Goal: Task Accomplishment & Management: Use online tool/utility

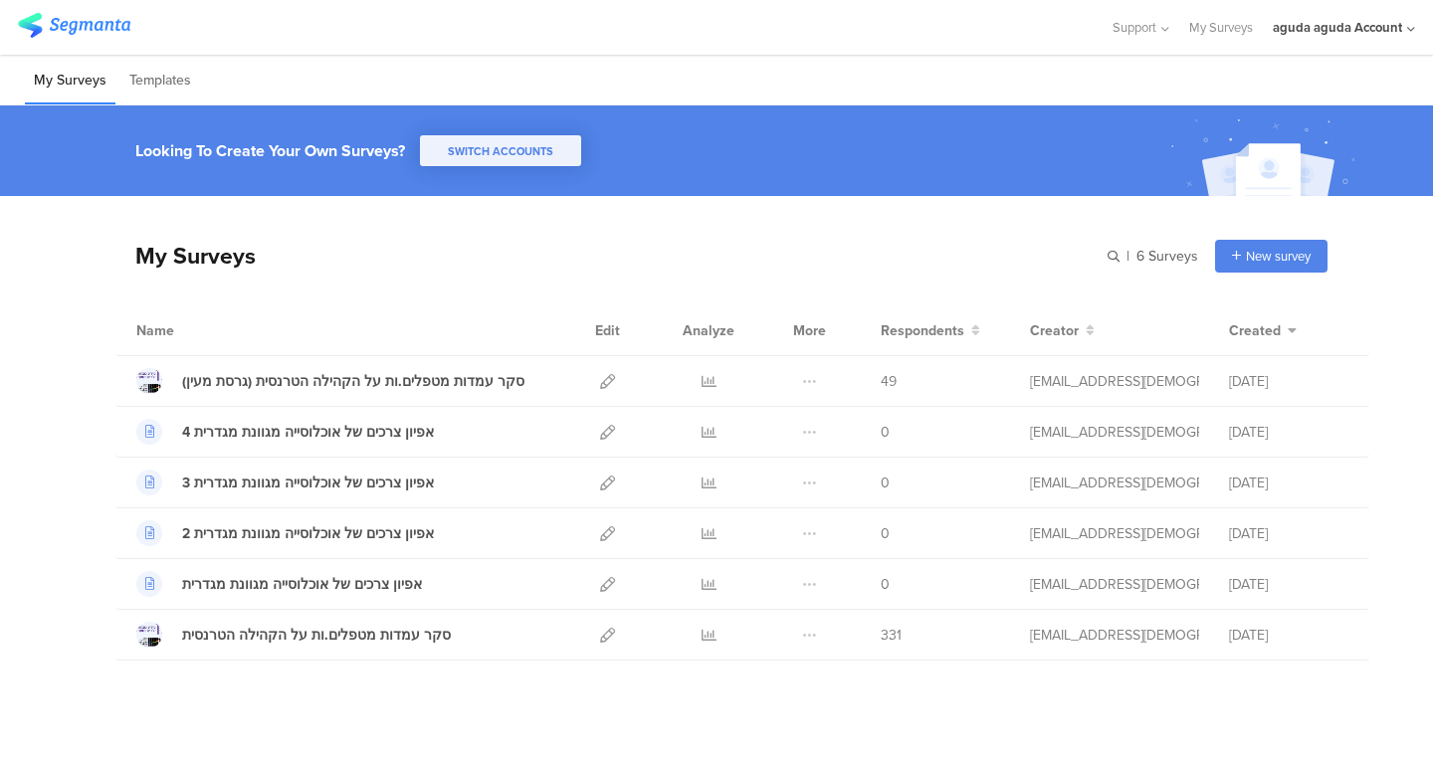
click at [986, 204] on div "My Surveys | 6 Surveys New survey Start from scratch Choose from templates Name…" at bounding box center [721, 428] width 1212 height 465
click at [1310, 14] on div "aguda aguda Account" at bounding box center [1343, 27] width 142 height 55
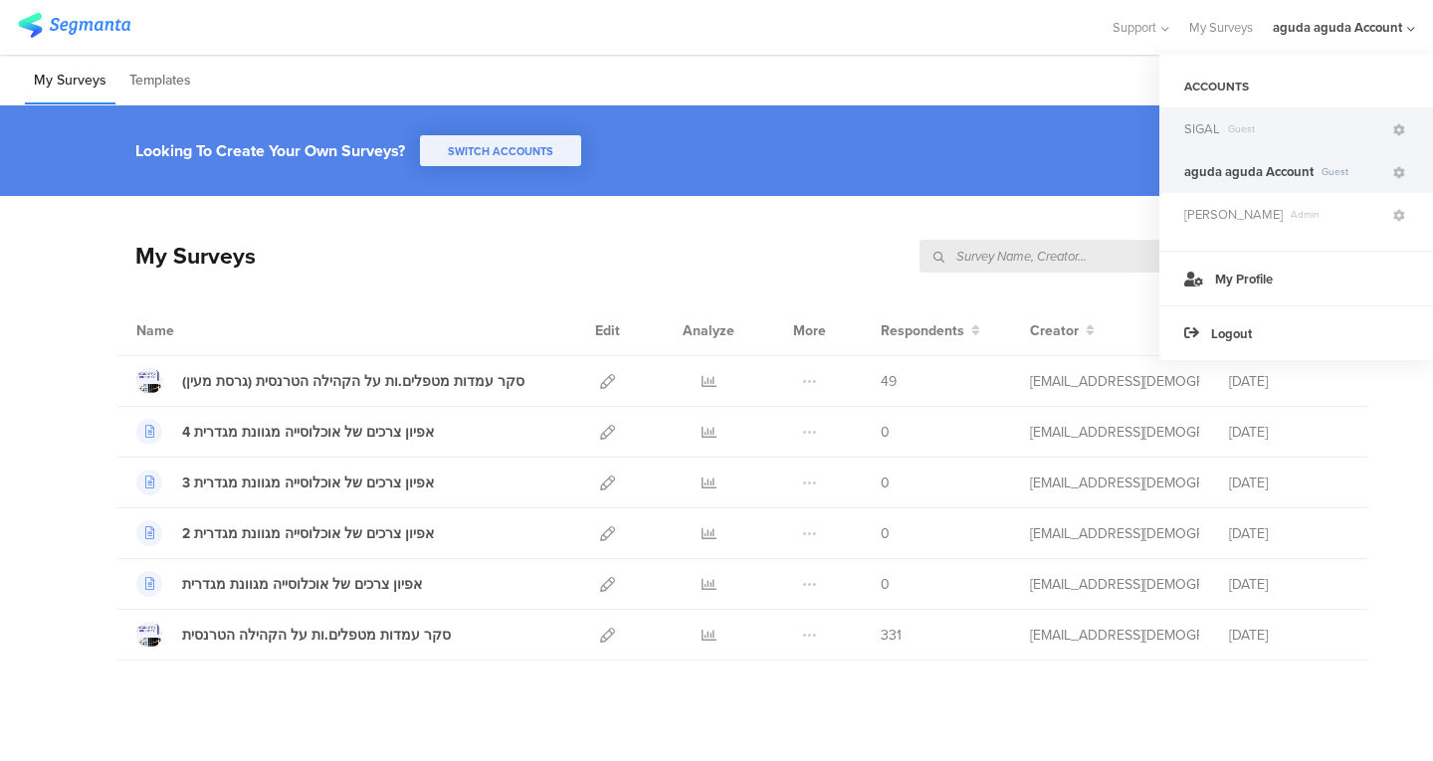
click at [1288, 124] on span "Guest" at bounding box center [1305, 128] width 170 height 15
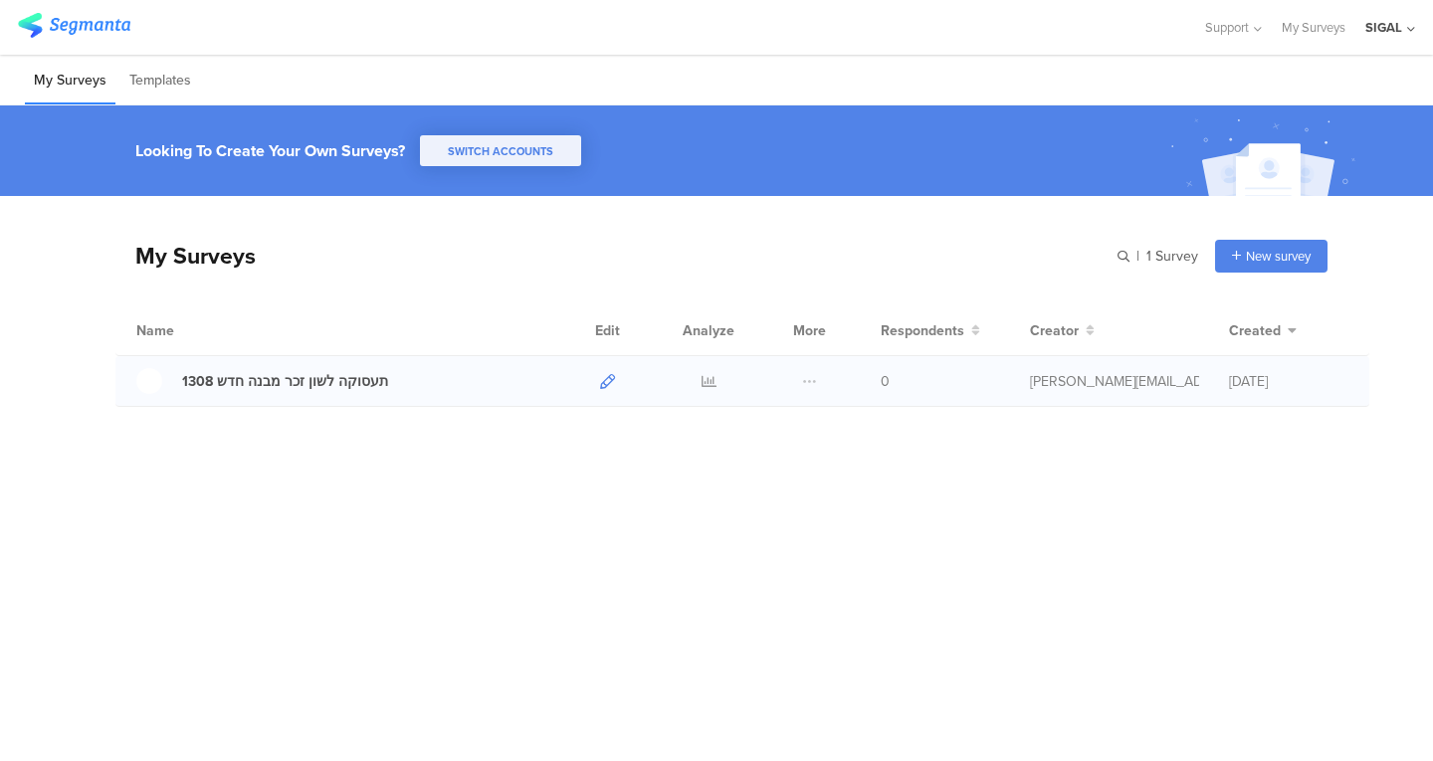
click at [606, 379] on icon at bounding box center [607, 381] width 15 height 15
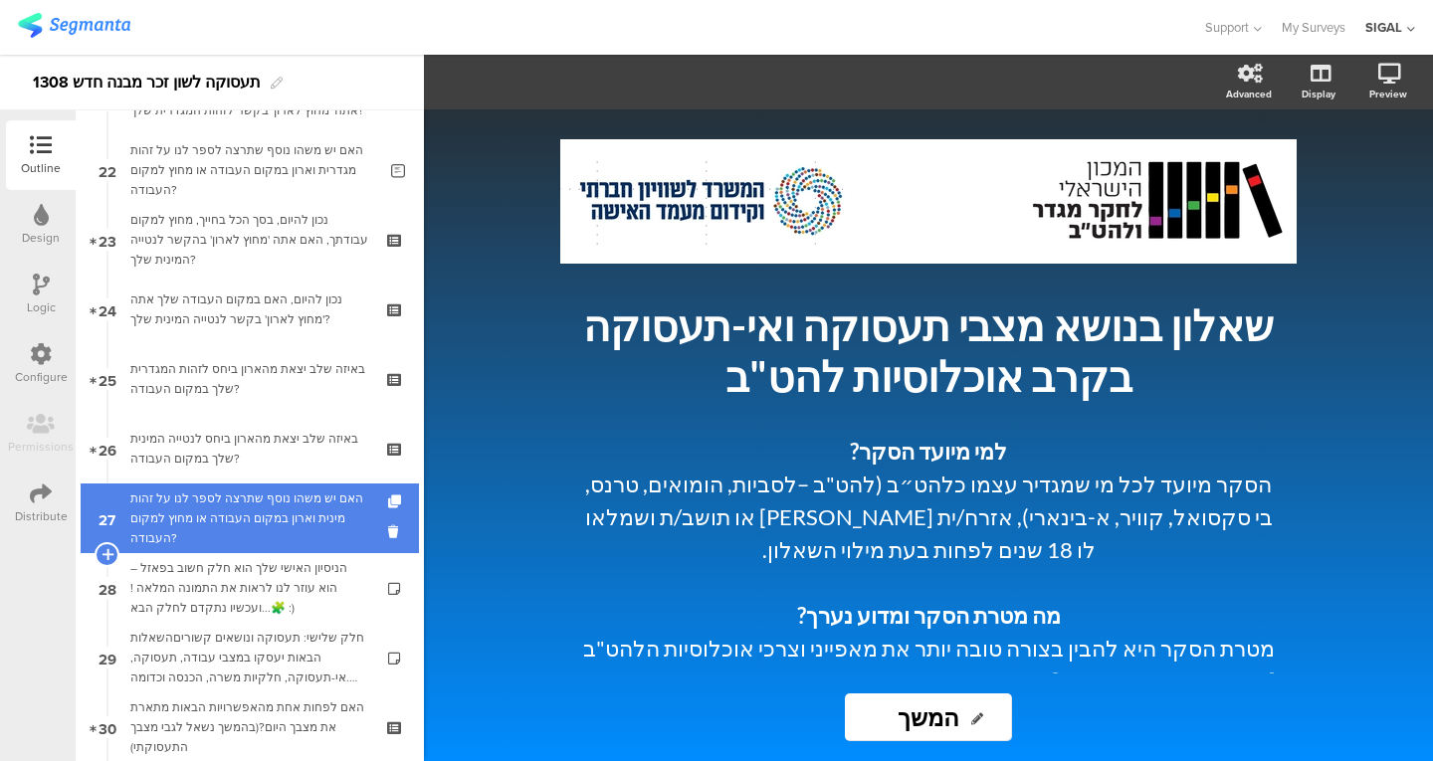
scroll to position [1517, 0]
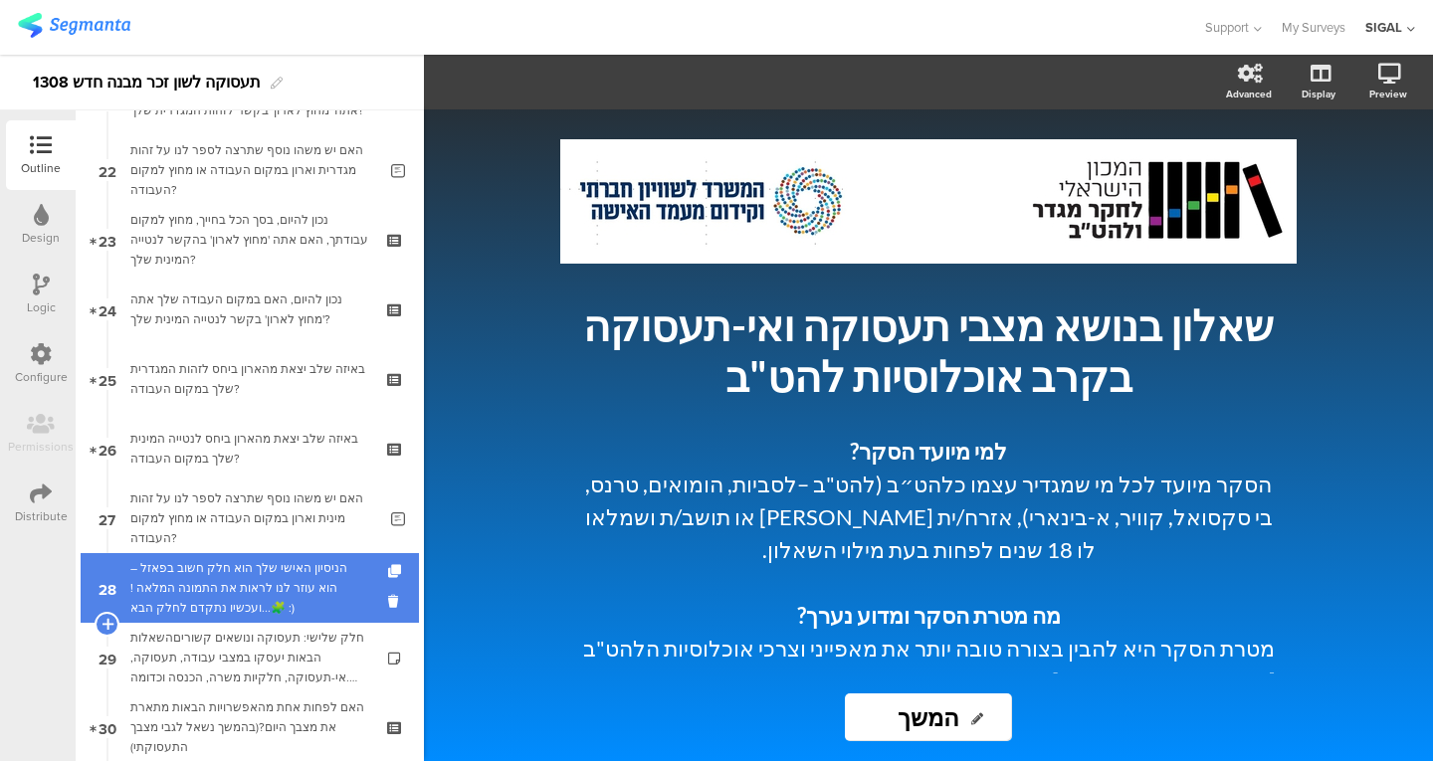
click at [302, 618] on link "28 הניסיון האישי שלך הוא חלק חשוב בפאזל – הוא עוזר לנו לראות את התמונה המלאה ! …" at bounding box center [250, 588] width 338 height 70
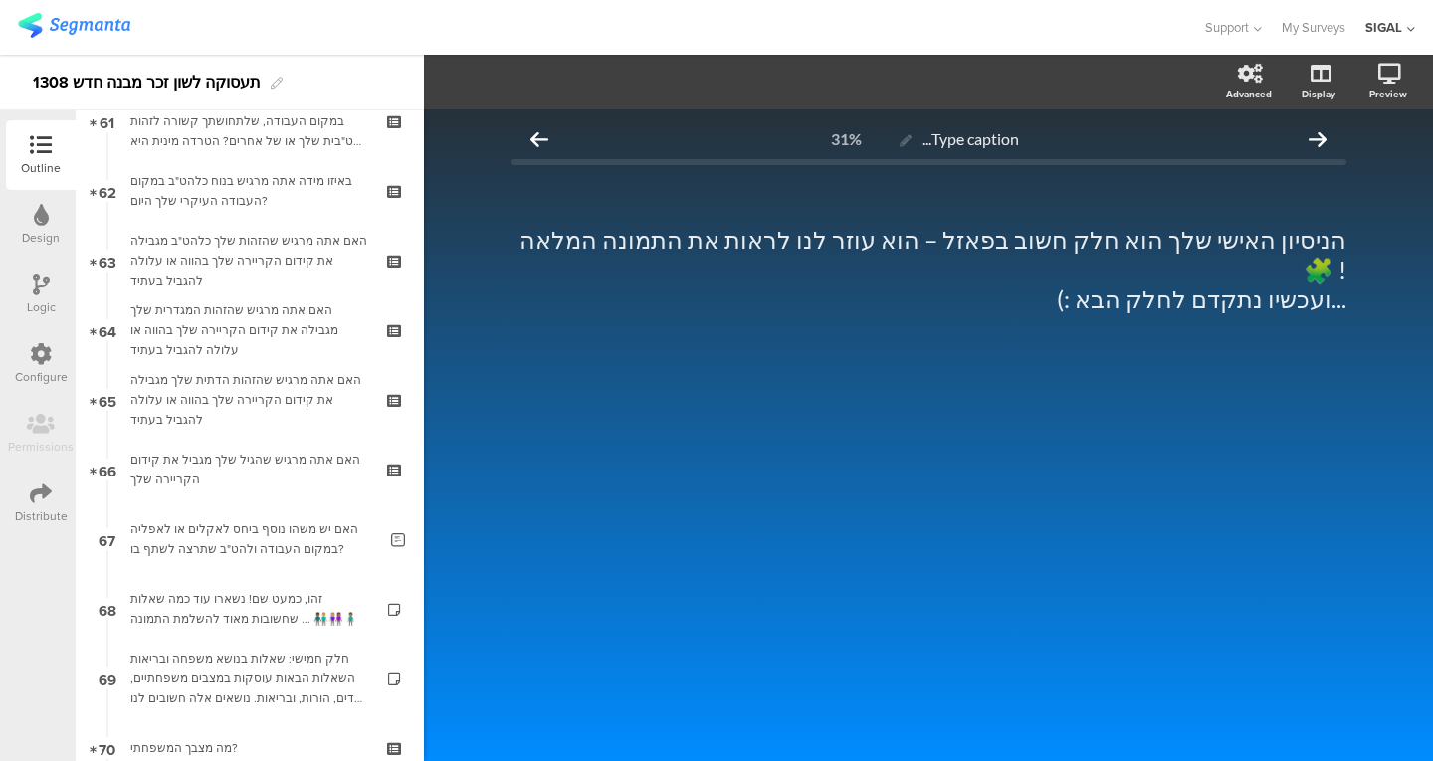
scroll to position [4282, 0]
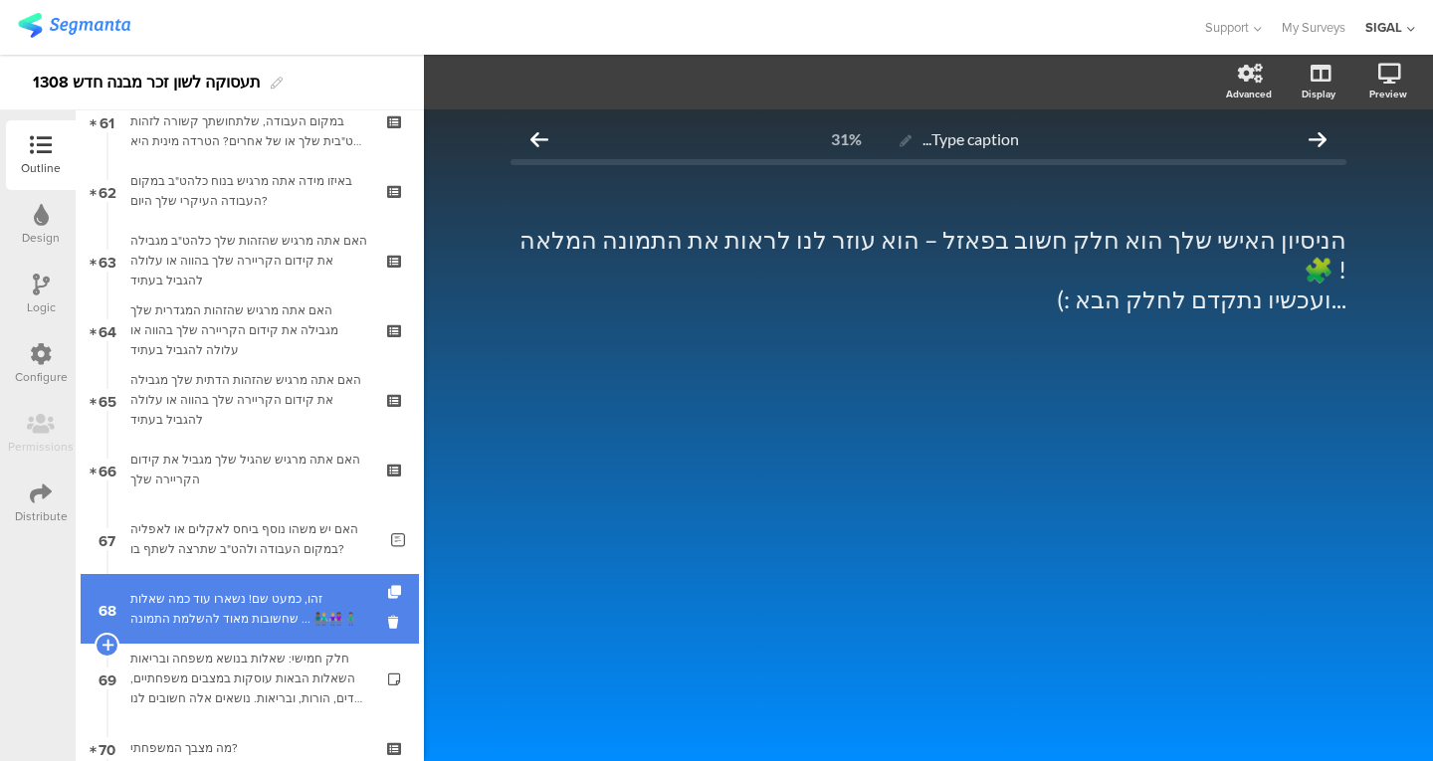
click at [291, 599] on div "זהו, כמעט שם! נשארו עוד כמה שאלות שחשובות מאוד להשלמת התמונה ... 👨🏾‍🤝‍👨🏼👩🏼‍🤝‍👩🏽…" at bounding box center [249, 609] width 238 height 40
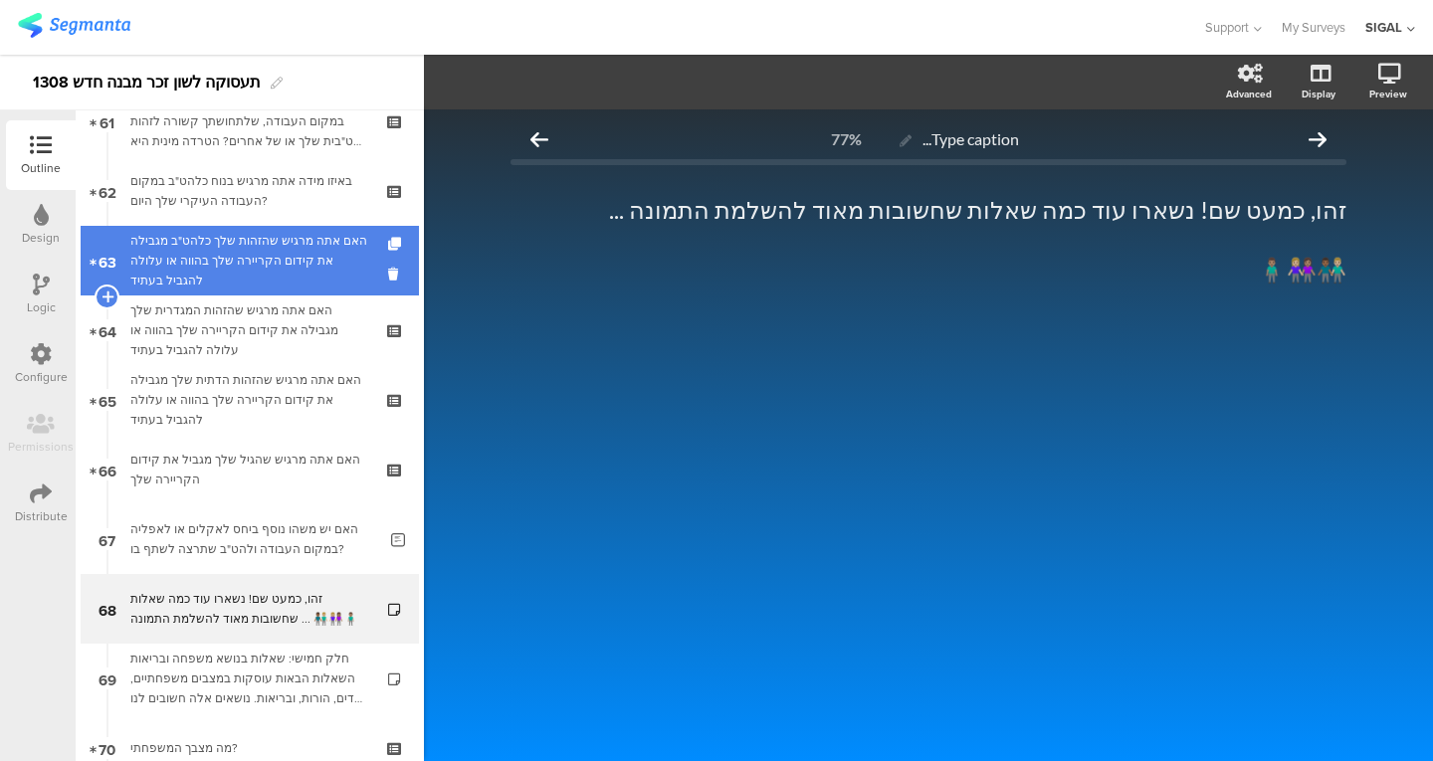
click at [253, 291] on link "63 האם אתה מרגיש שהזהות שלך כלהט"ב מגבילה את קידום הקריירה שלך בהווה או עלולה ל…" at bounding box center [250, 261] width 338 height 70
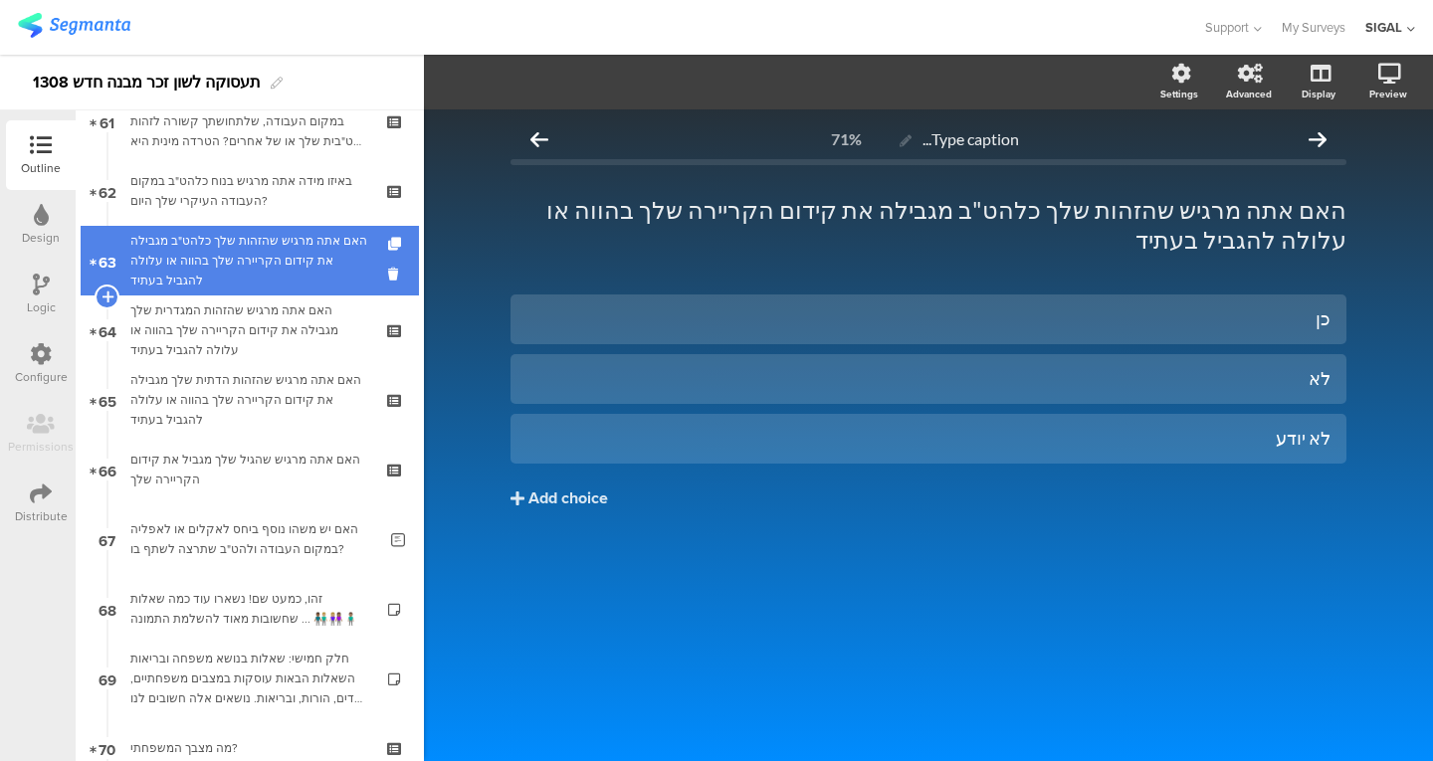
click at [253, 291] on link "63 האם אתה מרגיש שהזהות שלך כלהט"ב מגבילה את קידום הקריירה שלך בהווה או עלולה ל…" at bounding box center [250, 261] width 338 height 70
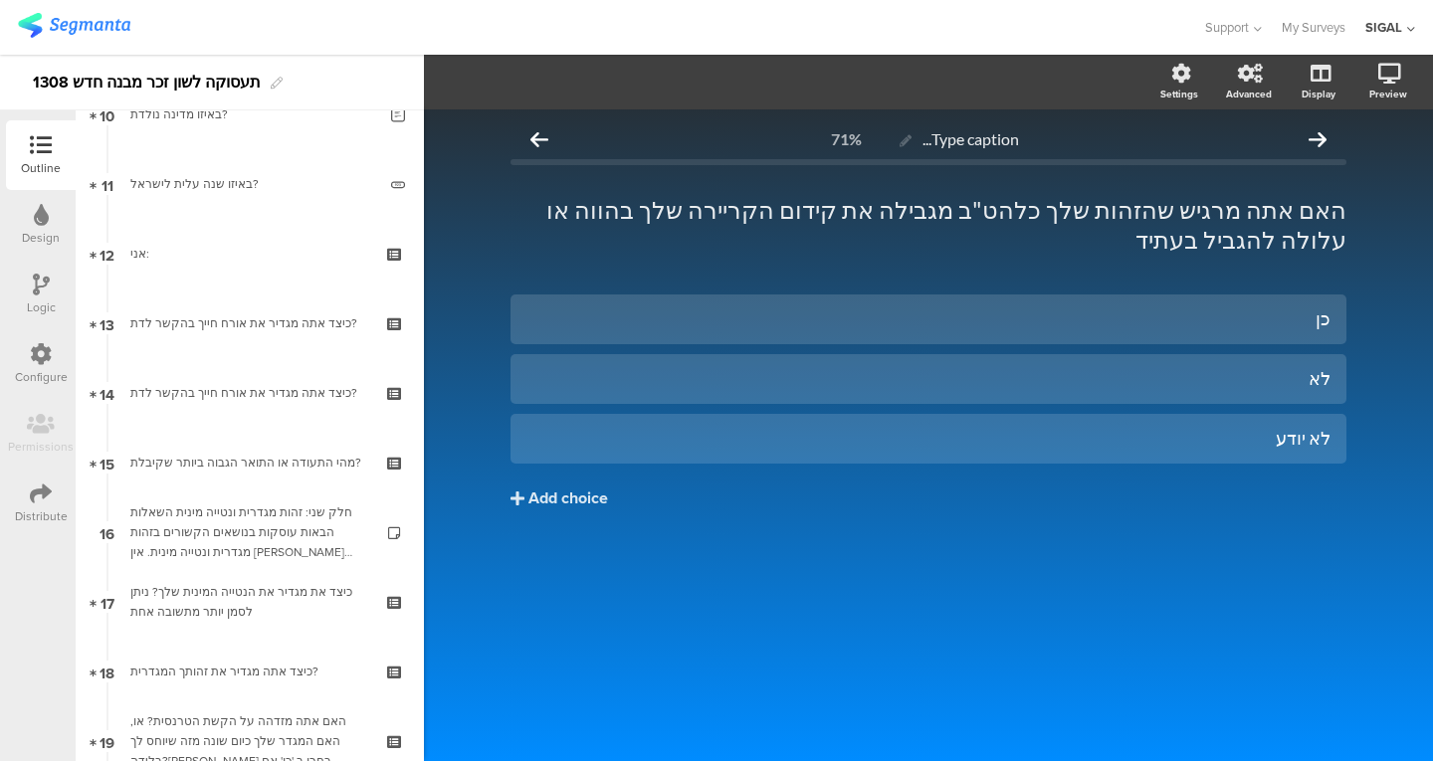
scroll to position [737, 0]
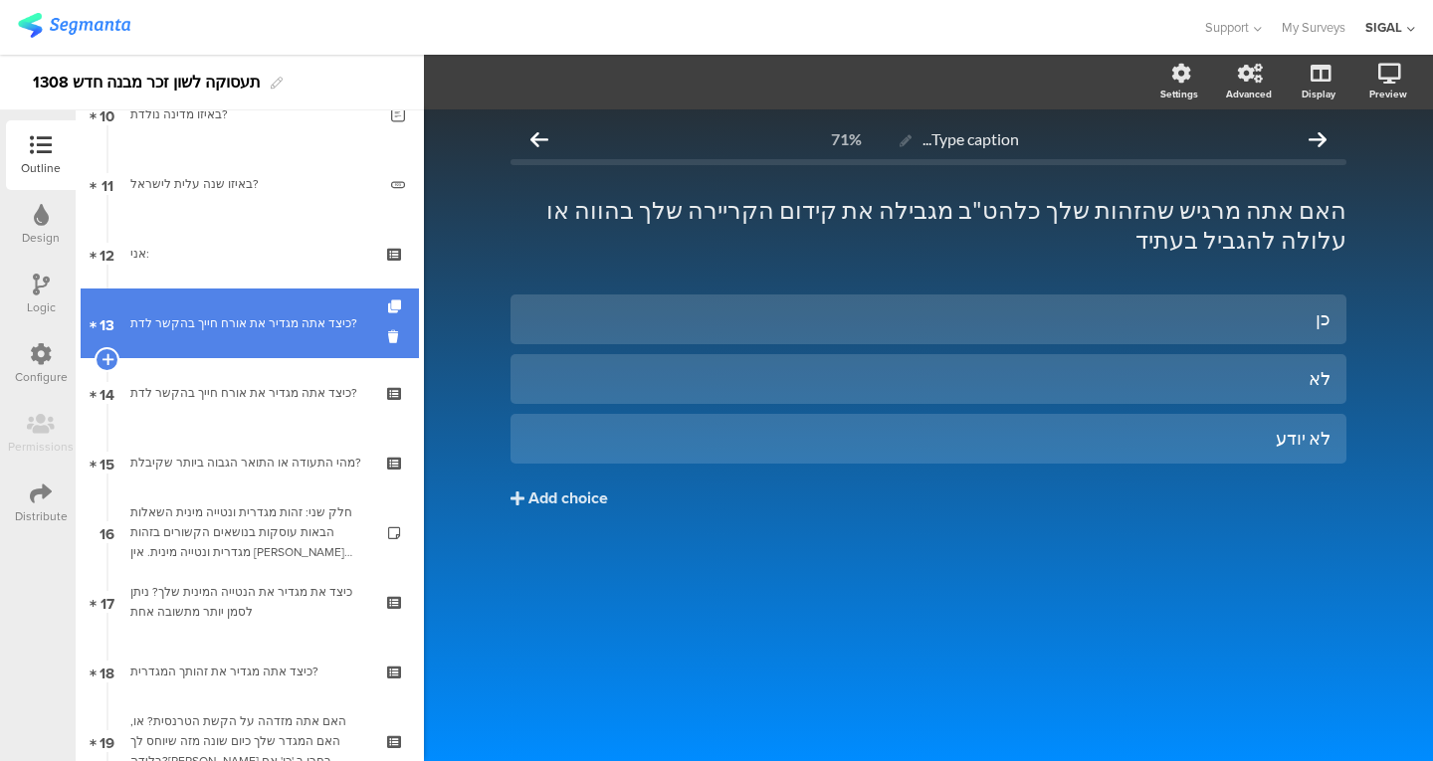
click at [268, 312] on link "13 כיצד אתה מגדיר את אורח חייך בהקשר לדת?" at bounding box center [250, 324] width 338 height 70
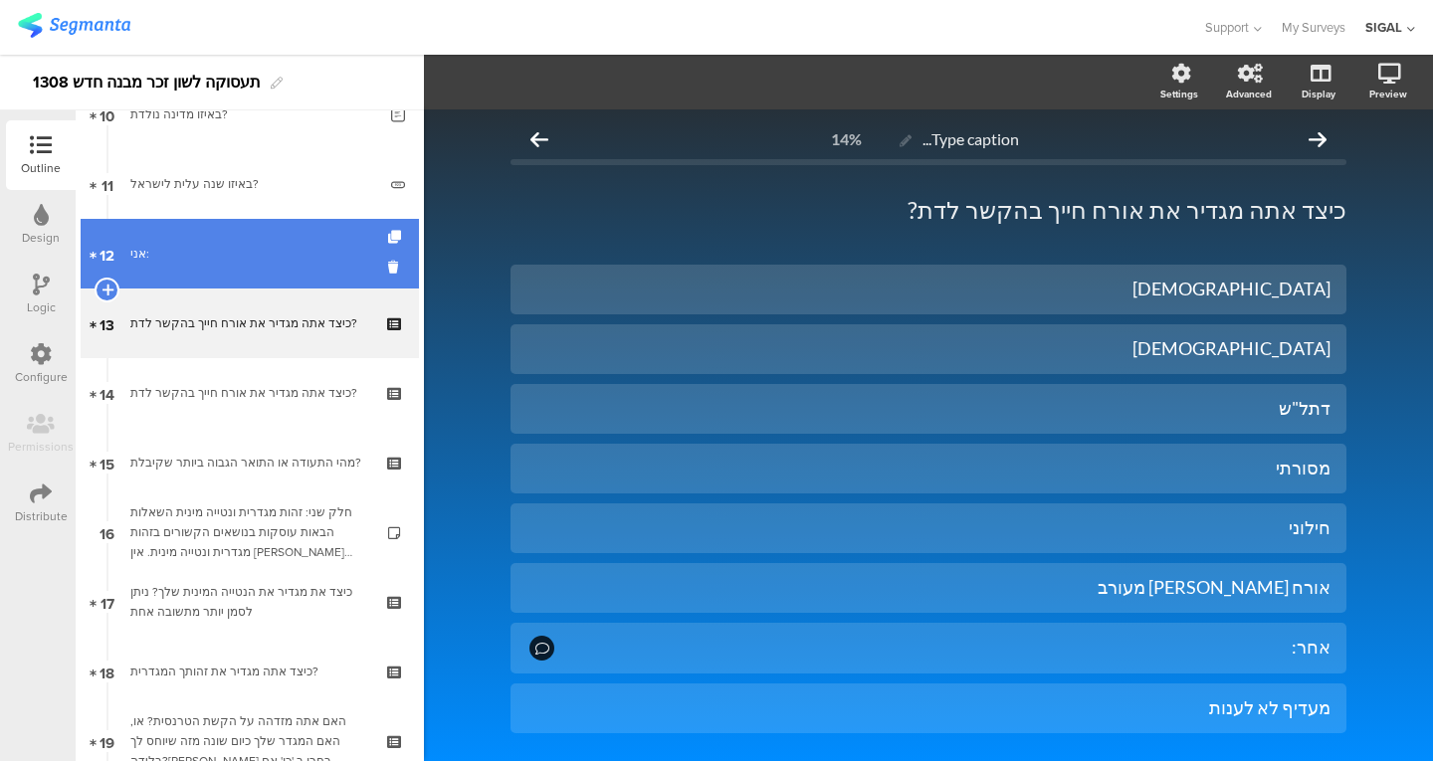
click at [246, 231] on link "12 אני:" at bounding box center [250, 254] width 338 height 70
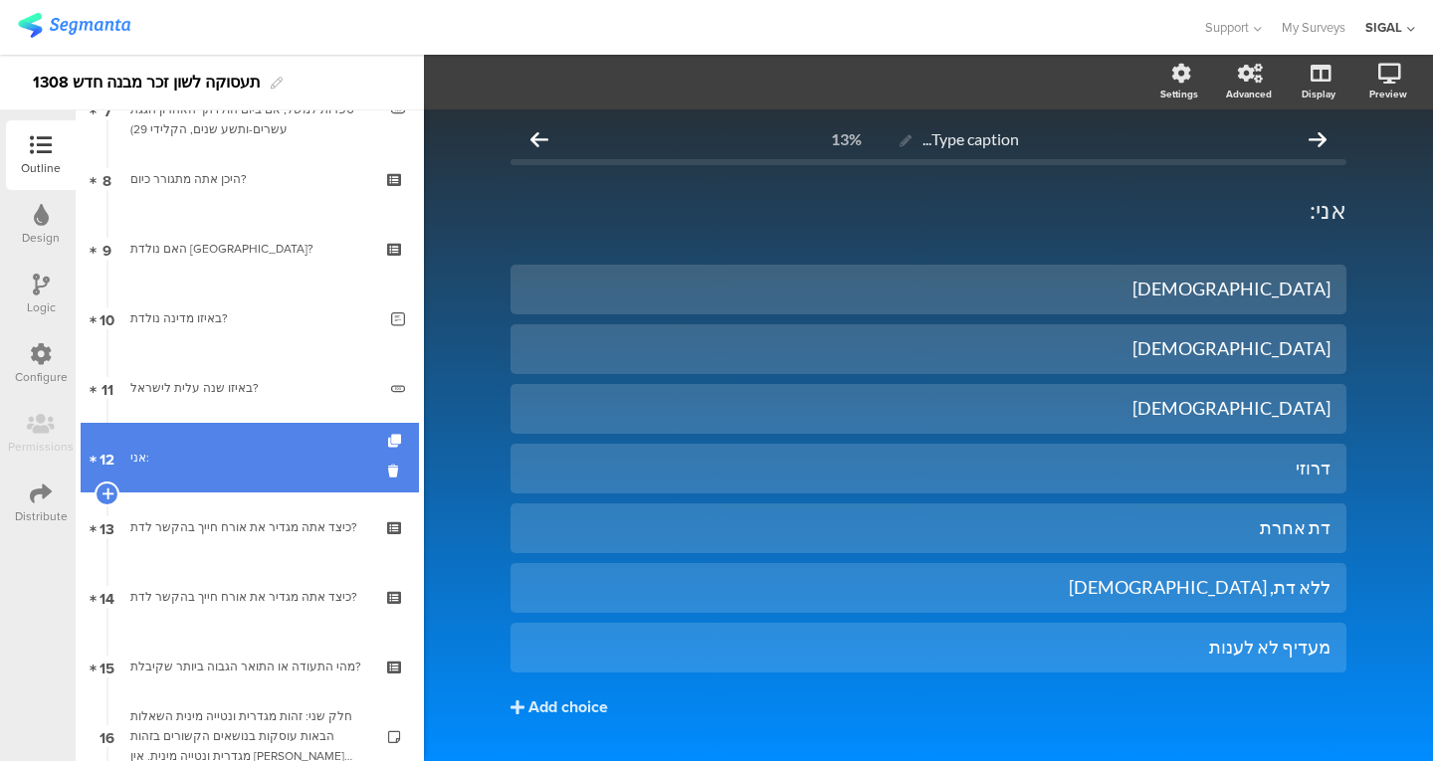
scroll to position [530, 0]
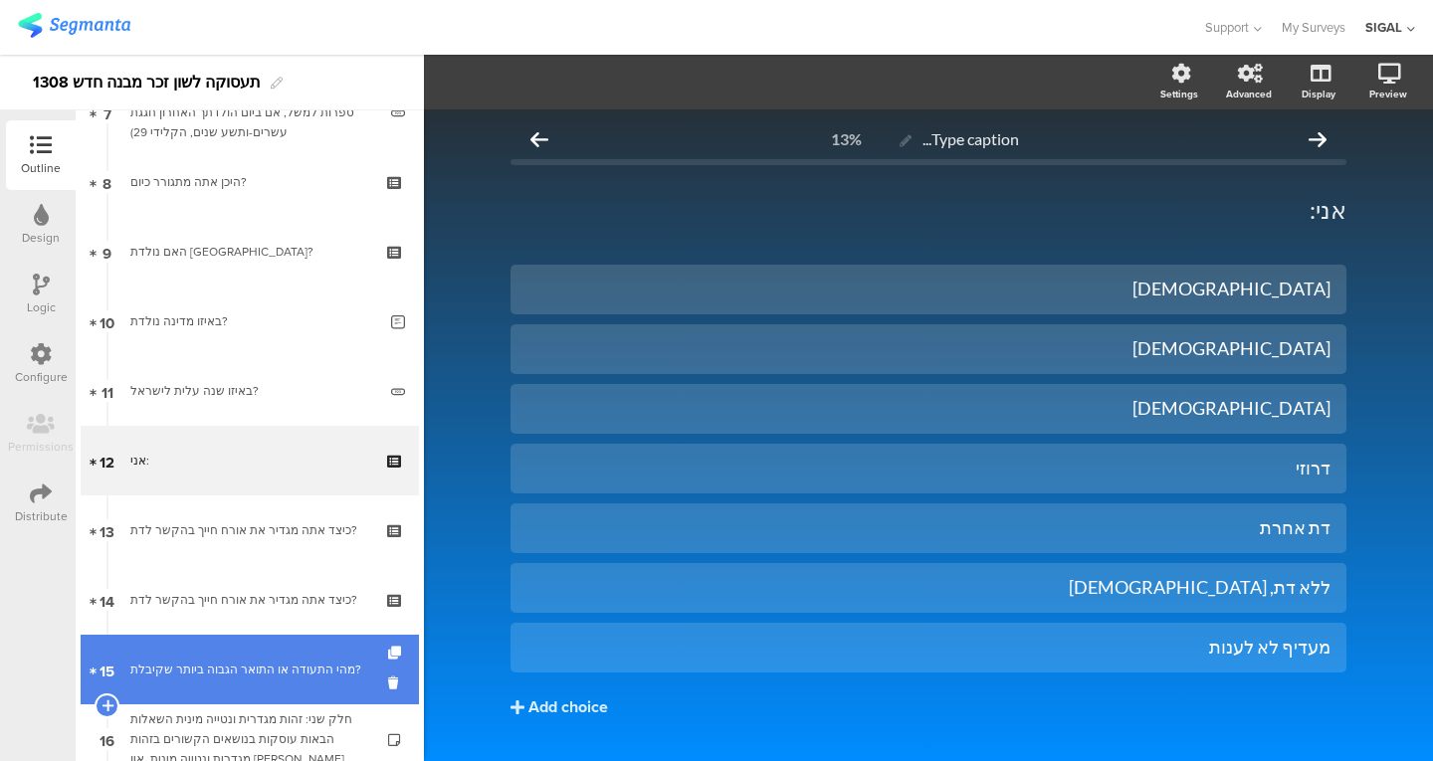
click at [244, 685] on link "15 מהי התעודה או התואר הגבוה ביותר שקיבלת?" at bounding box center [250, 670] width 338 height 70
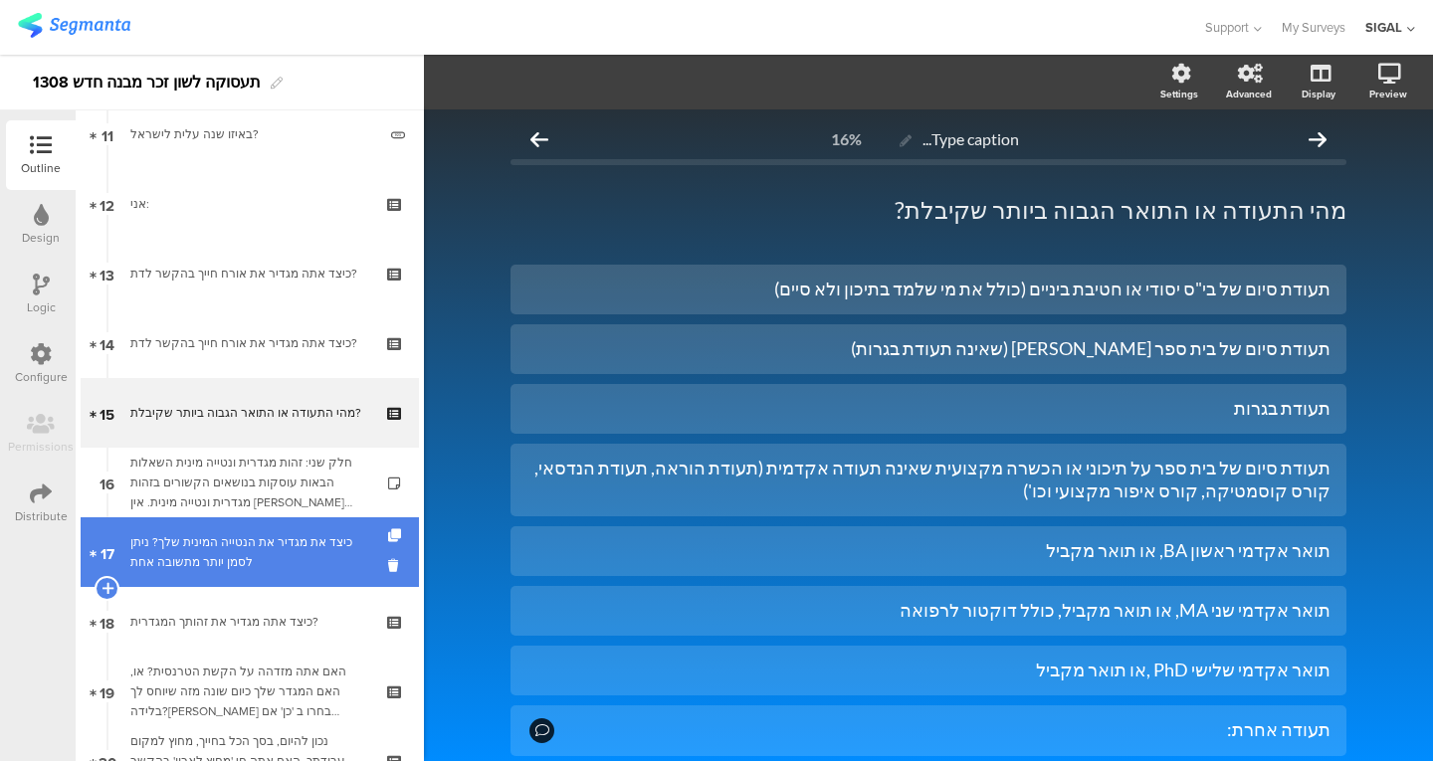
click at [281, 528] on link "17 כיצד את מגדיר את הנטייה המינית שלך? ניתן לסמן יותר מתשובה אחת" at bounding box center [250, 552] width 338 height 70
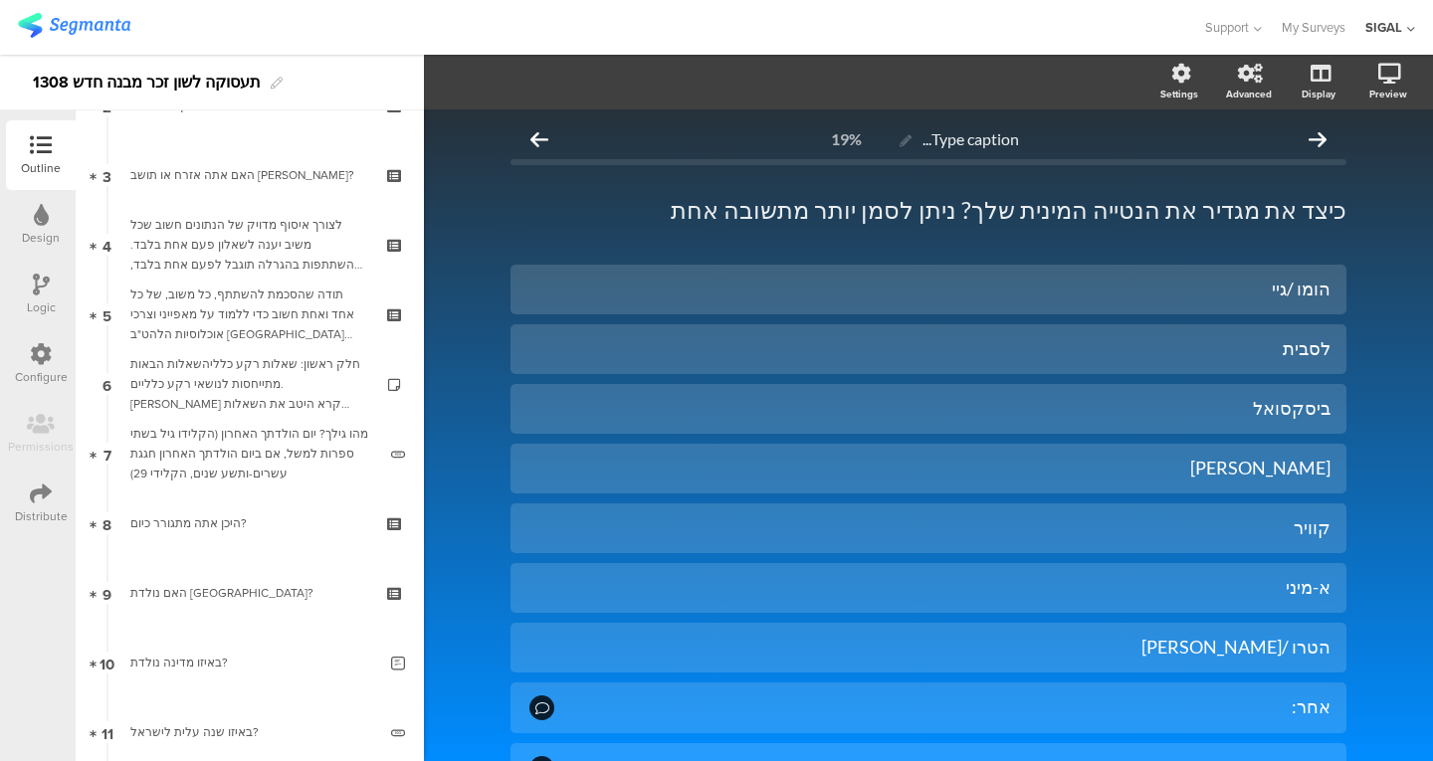
scroll to position [190, 0]
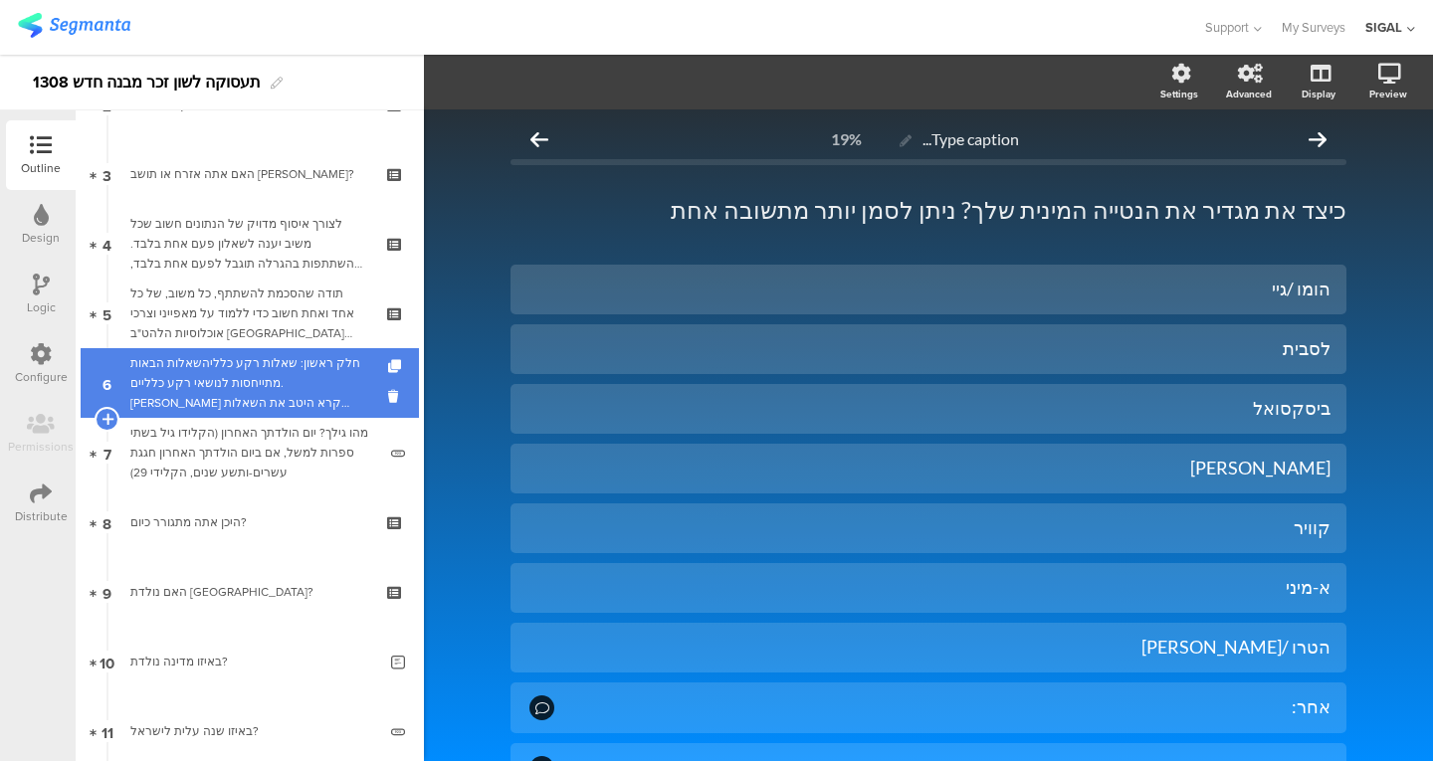
click at [276, 415] on link "6 חלק ראשון: שאלות רקע כלליהשאלות הבאות מתייחסות לנושאי רקע כלליים. אנא קרא היט…" at bounding box center [250, 383] width 338 height 70
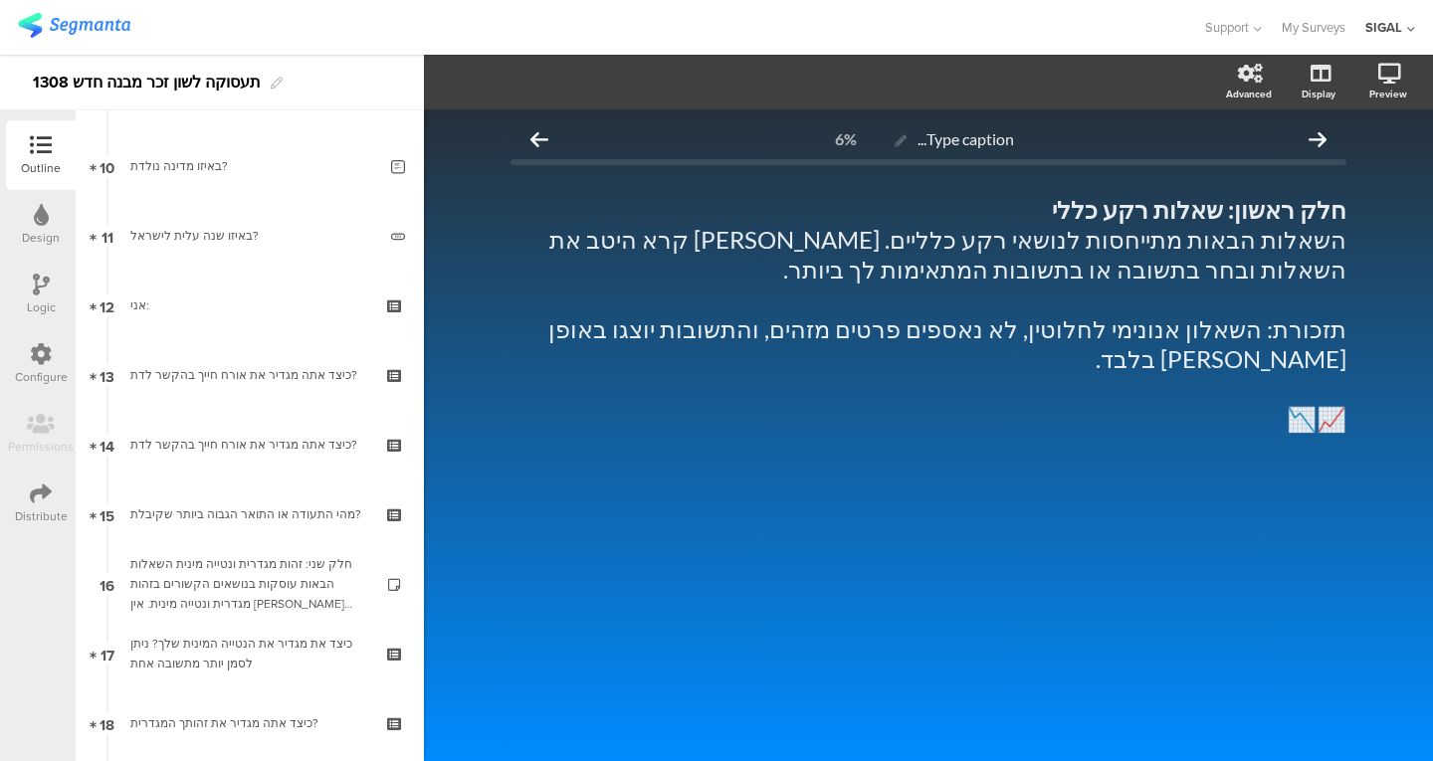
scroll to position [685, 0]
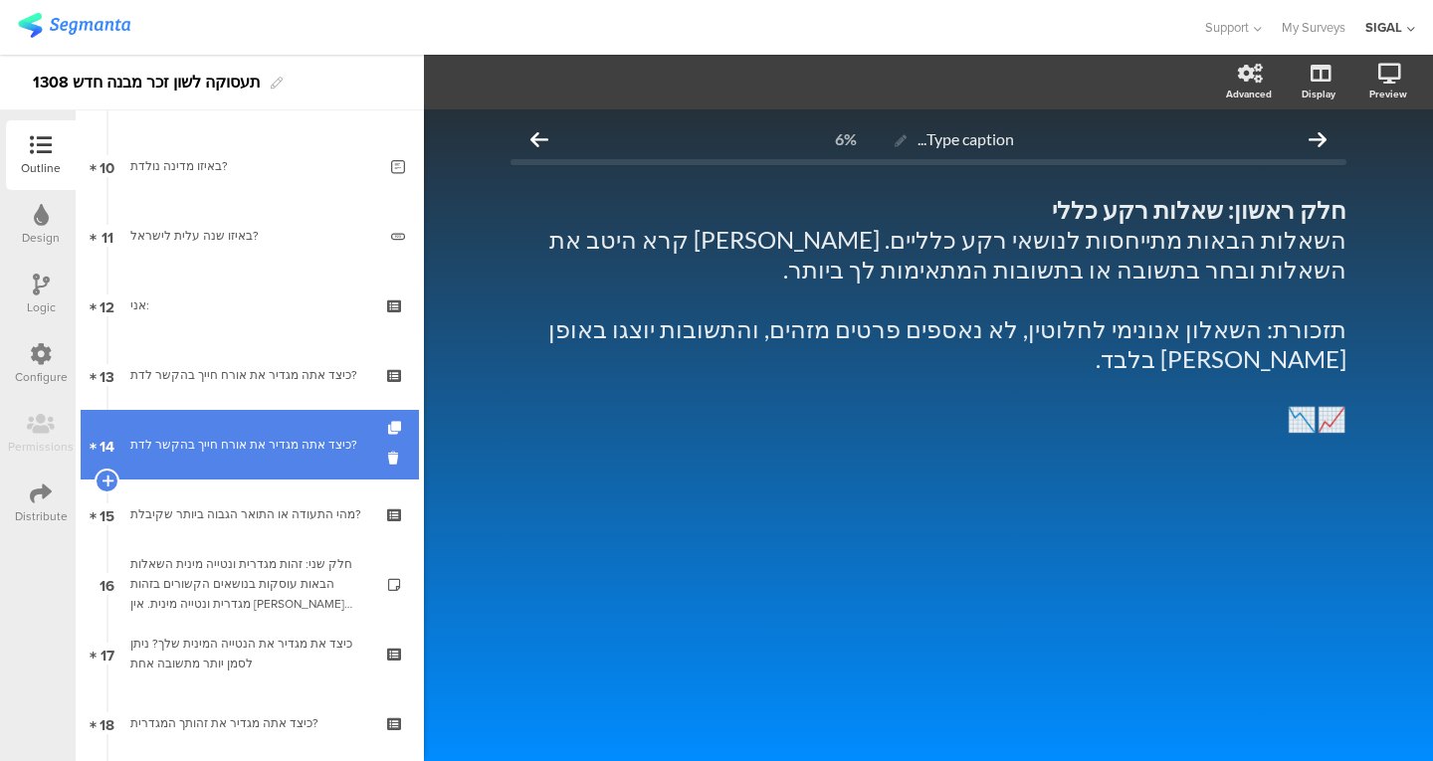
click at [264, 479] on link "14 כיצד אתה מגדיר את אורח חייך בהקשר לדת?" at bounding box center [250, 445] width 338 height 70
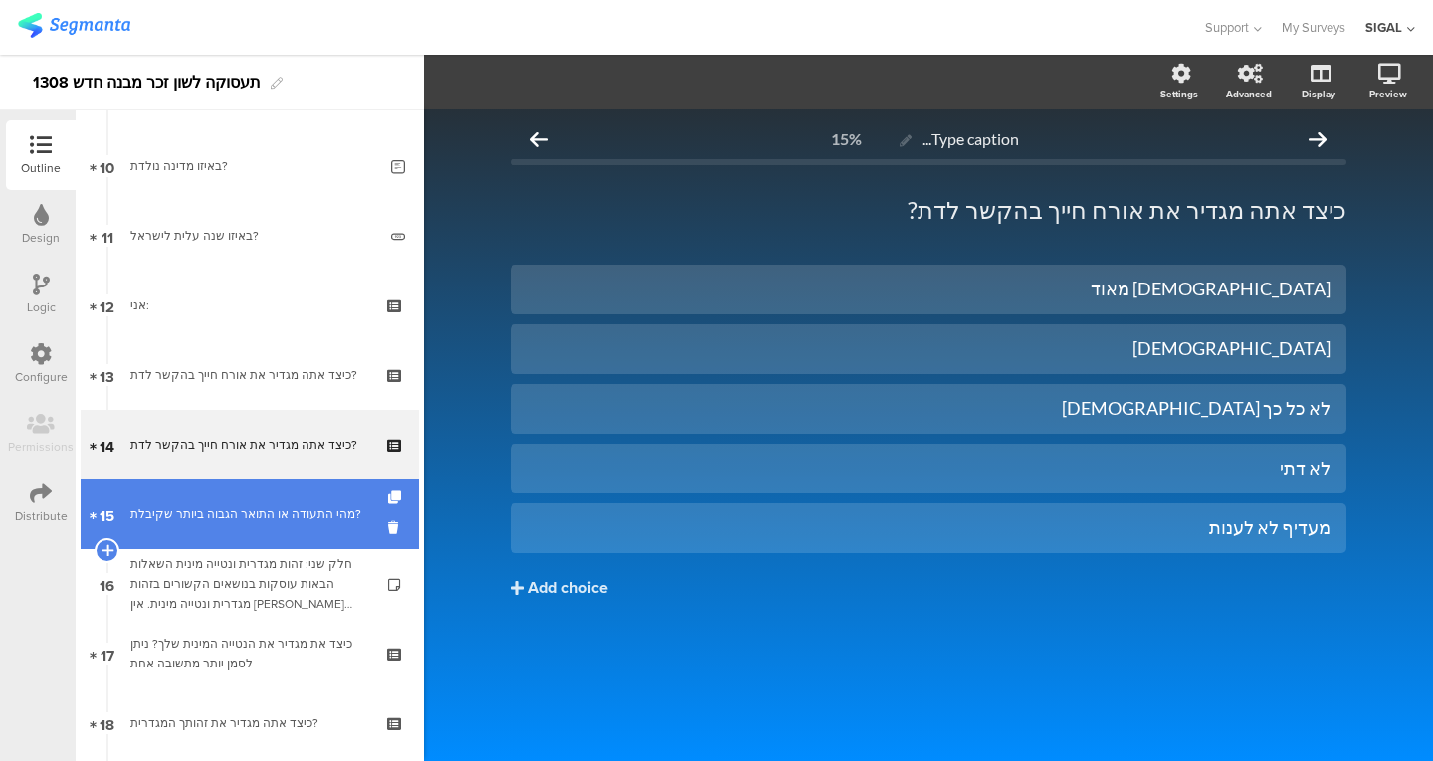
click at [259, 510] on div "מהי התעודה או התואר הגבוה ביותר שקיבלת?" at bounding box center [249, 514] width 238 height 20
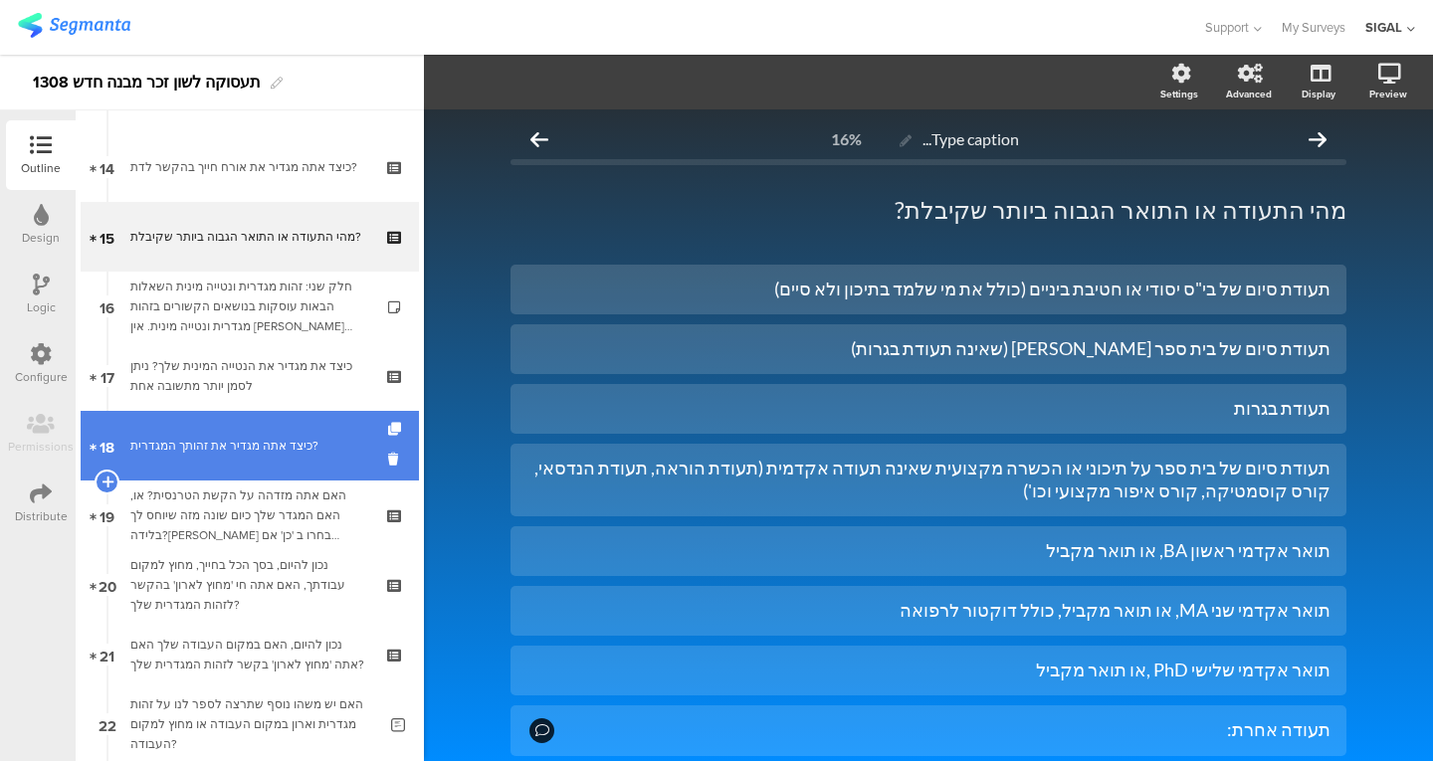
scroll to position [1021, 0]
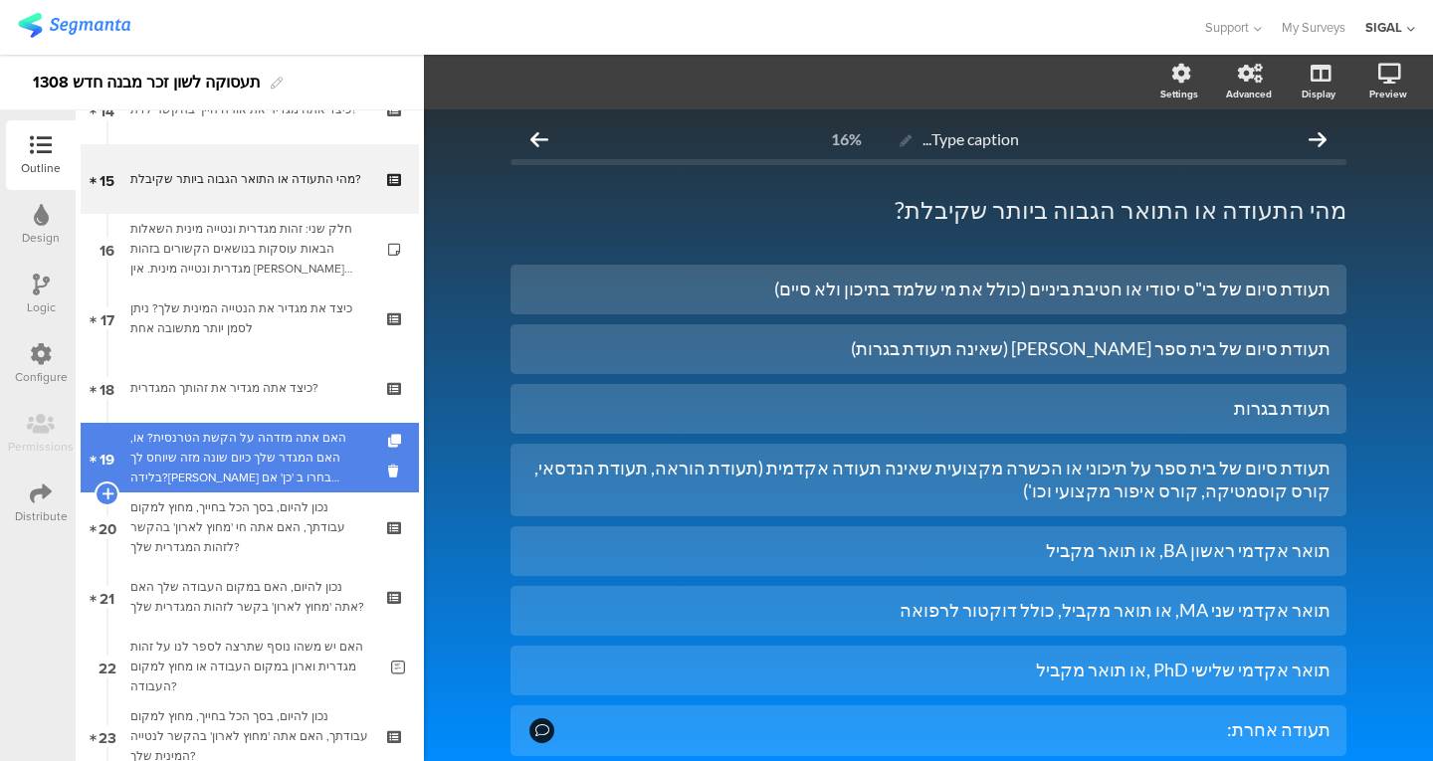
click at [259, 457] on div "האם אתה מזדהה על הקשת הטרנסית? או, האם המגדר שלך כיום שונה מזה שיוחס לך בלידה?א…" at bounding box center [249, 458] width 238 height 60
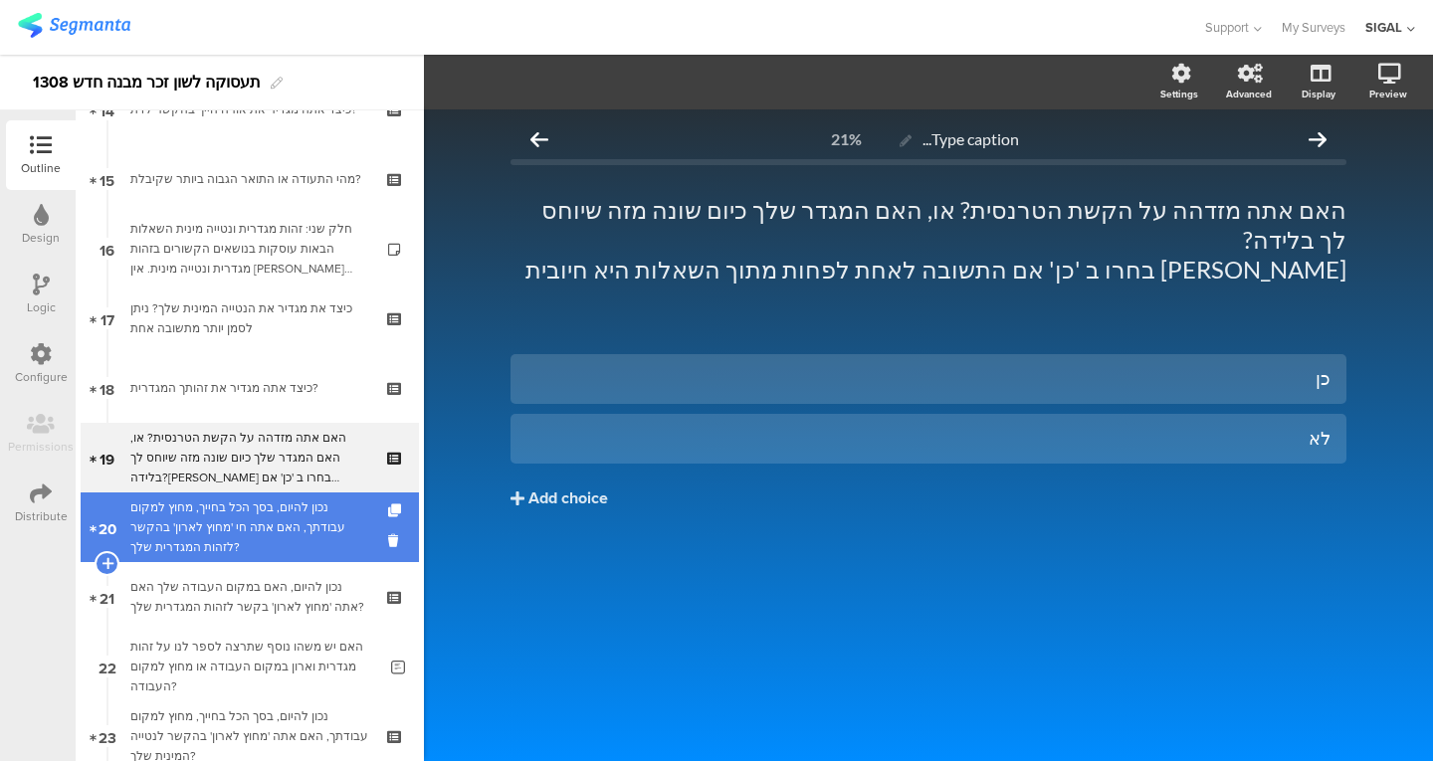
click at [251, 512] on div "נכון להיום, בסך הכל בחייך, מחוץ למקום עבודתך, האם אתה חי 'מחוץ לארון' בהקשר לזה…" at bounding box center [249, 527] width 238 height 60
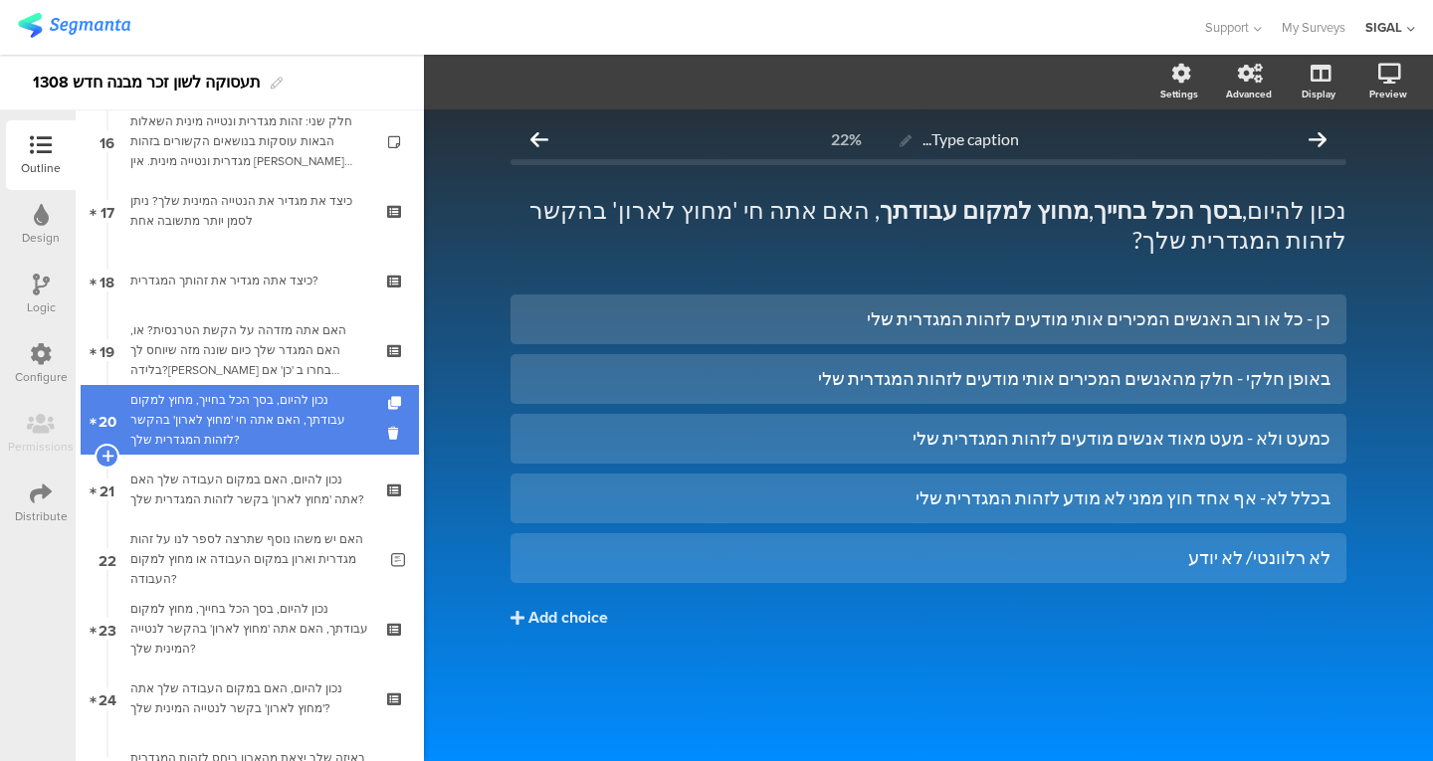
scroll to position [1129, 0]
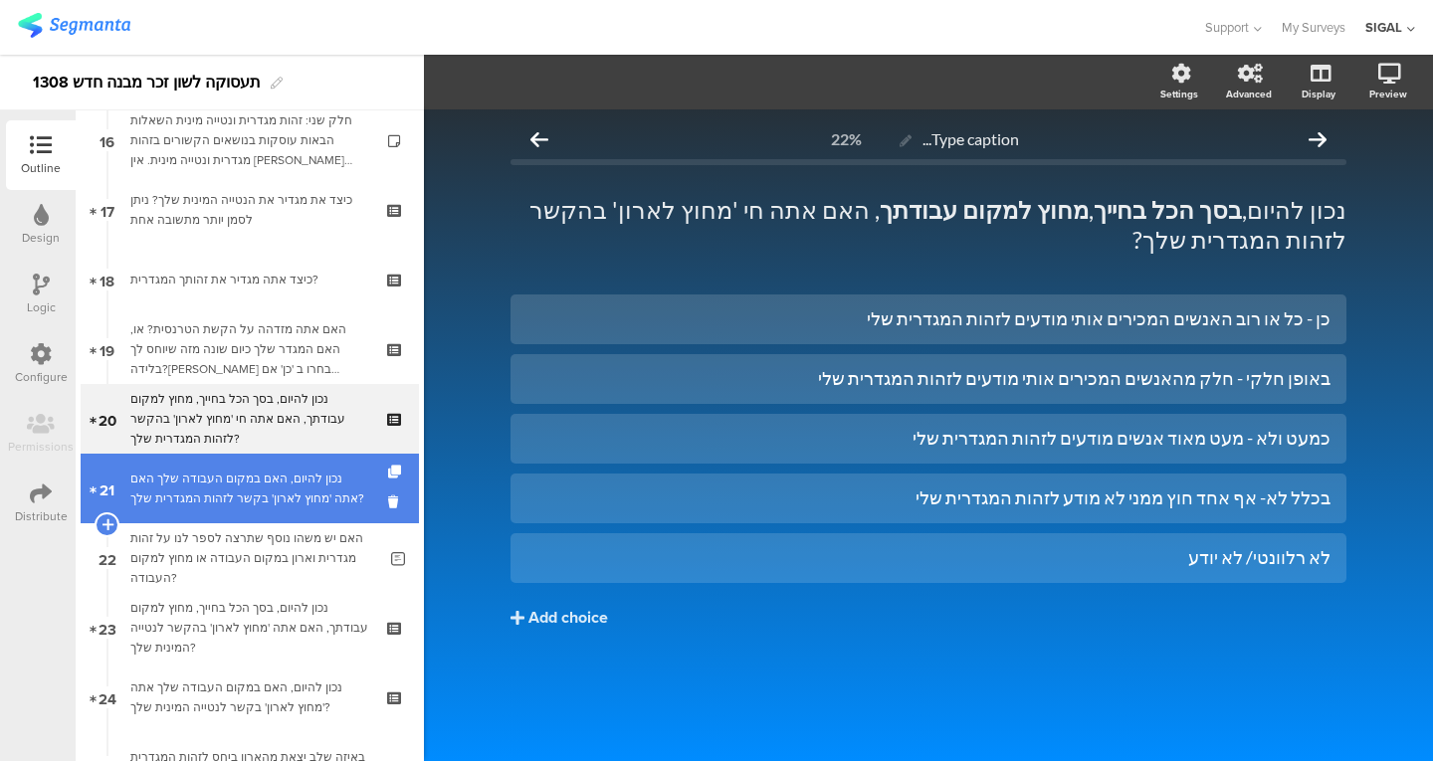
click at [274, 485] on div "נכון להיום, האם במקום העבודה שלך האם אתה 'מחוץ לארון' בקשר לזהות המגדרית שלך?" at bounding box center [249, 489] width 238 height 40
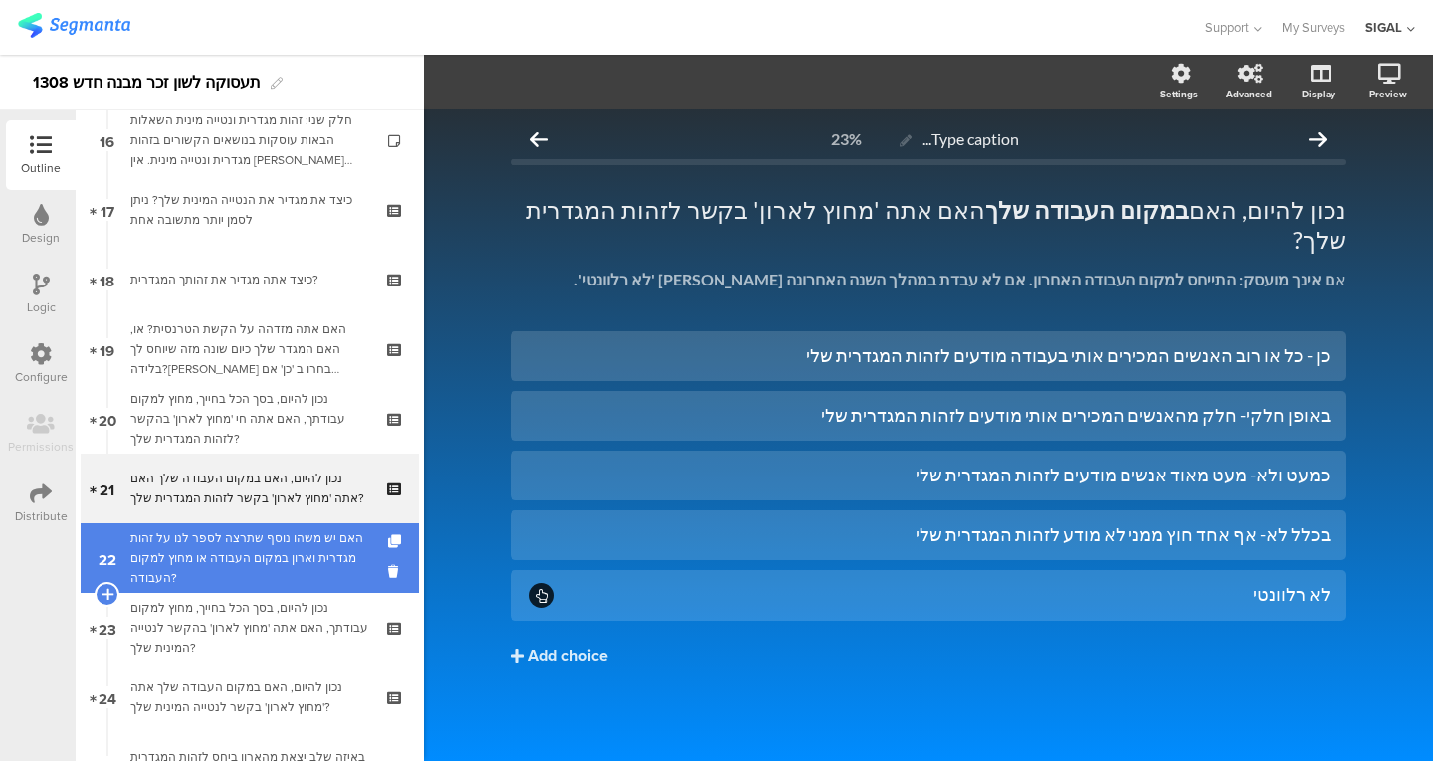
click at [270, 549] on div "האם יש משהו נוסף שתרצה לספר לנו על זהות מגדרית וארון במקום העבודה או מחוץ למקום…" at bounding box center [253, 558] width 246 height 60
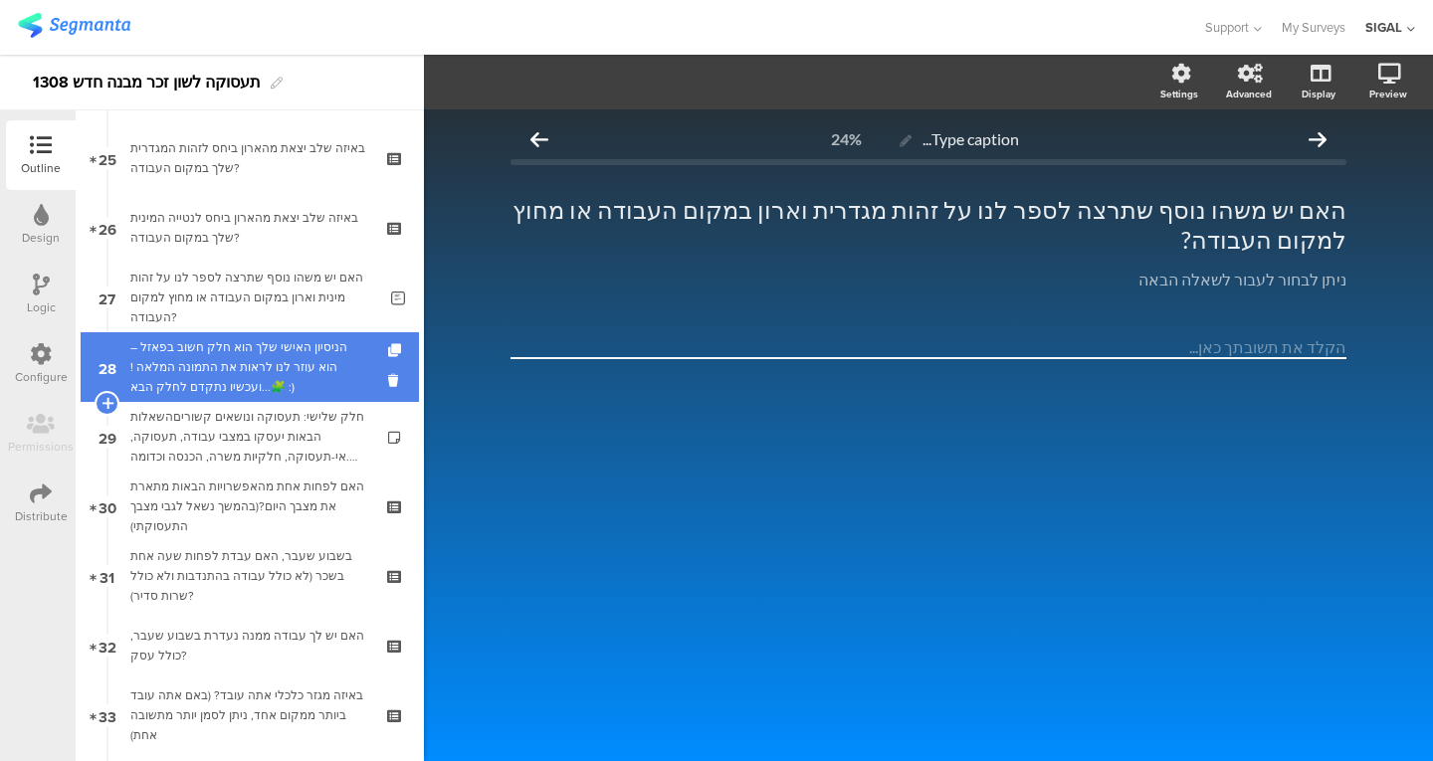
scroll to position [1736, 0]
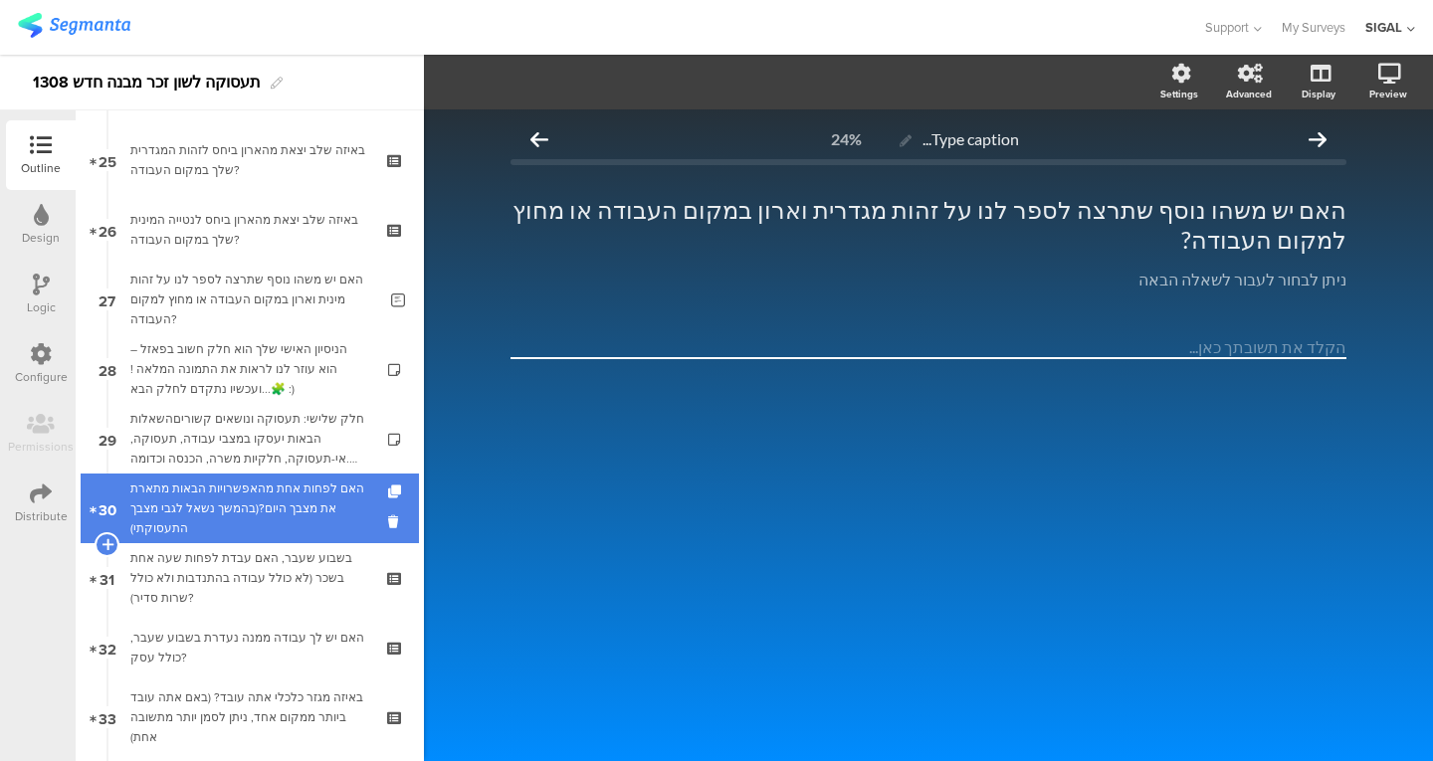
click at [246, 530] on div "האם לפחות אחת מהאפשרויות הבאות מתארת את מצבך היום?(בהמשך נשאל לגבי מצבך התעסוקת…" at bounding box center [249, 509] width 238 height 60
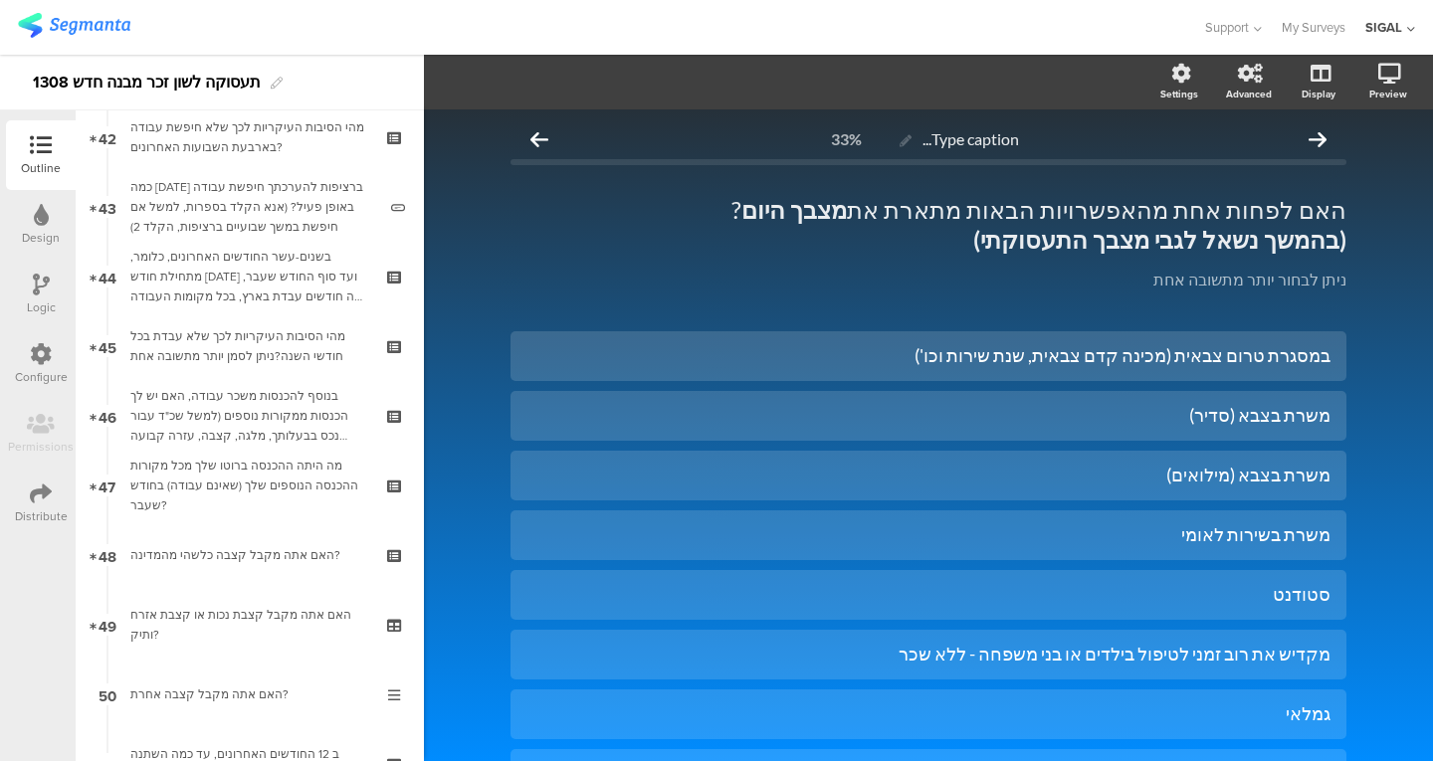
scroll to position [4594, 0]
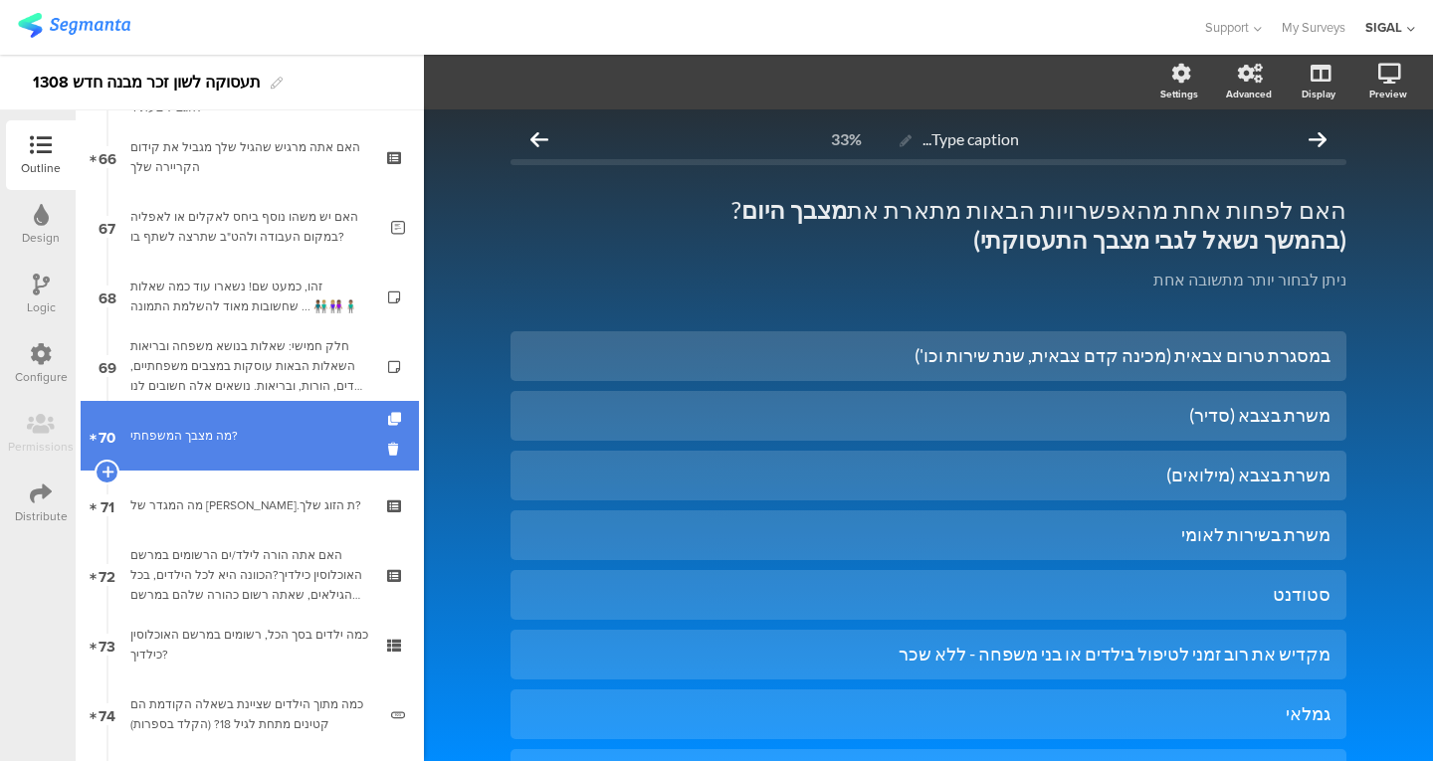
click at [282, 448] on link "70 מה מצבך המשפחתי?" at bounding box center [250, 436] width 338 height 70
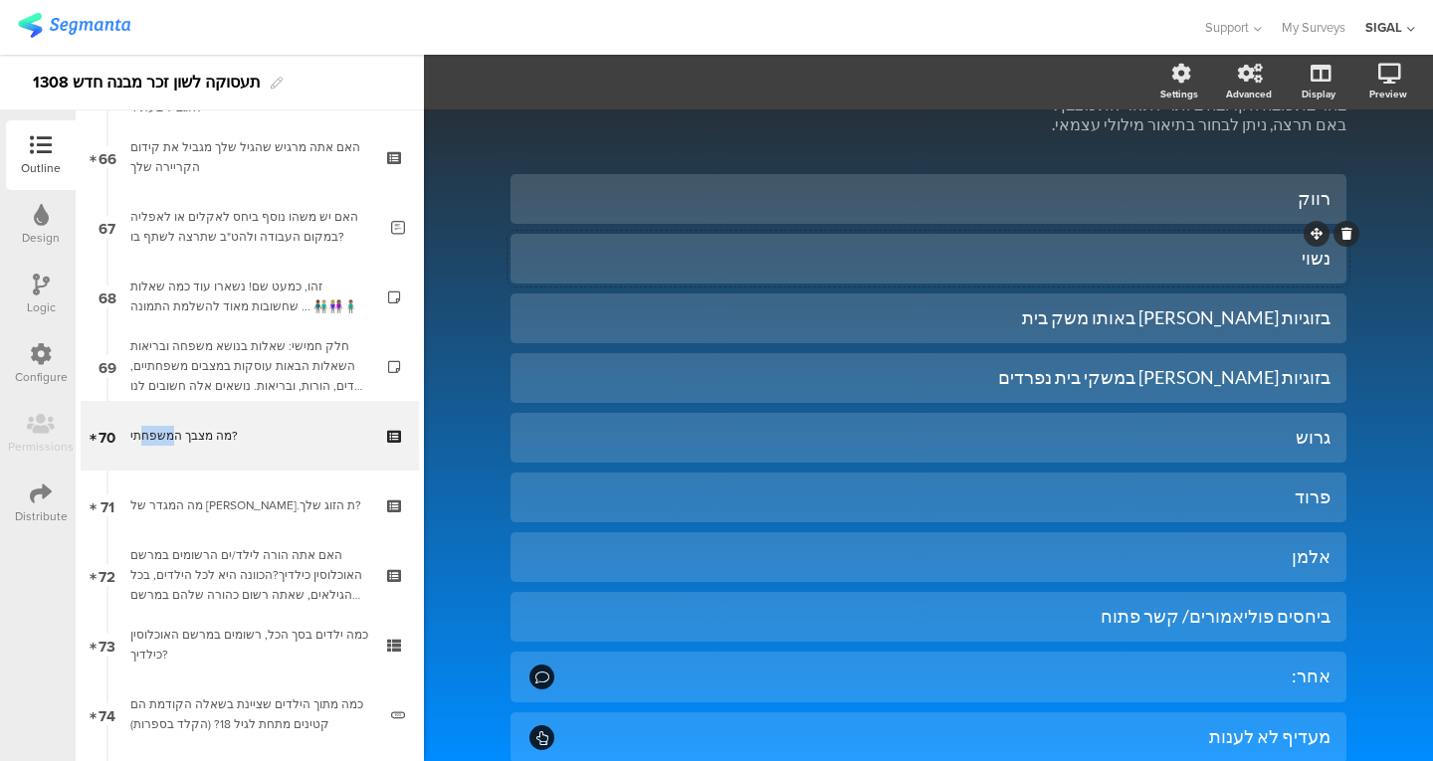
scroll to position [208, 0]
